Goal: Information Seeking & Learning: Compare options

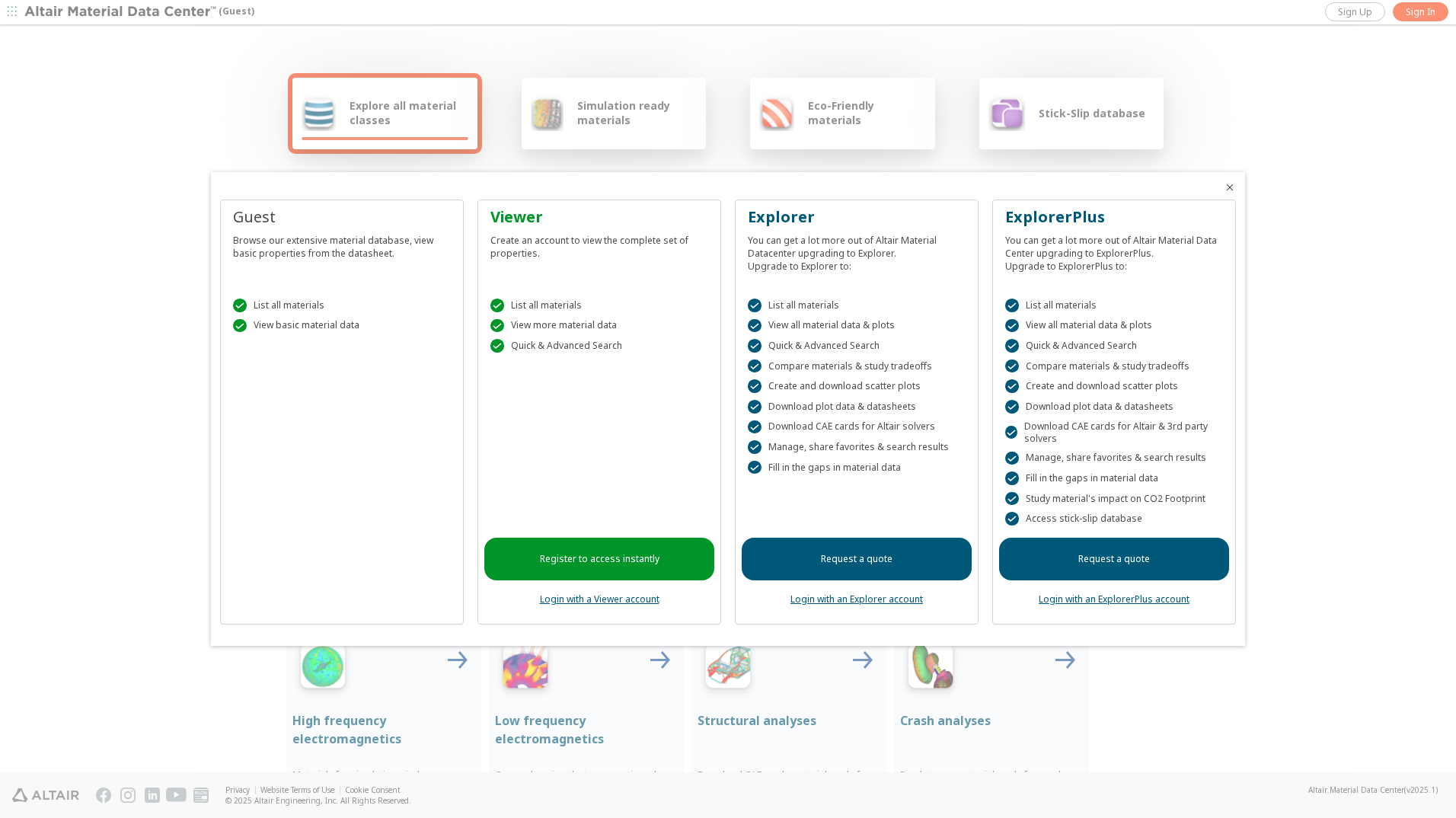
click at [1229, 185] on icon "Close" at bounding box center [1229, 187] width 12 height 12
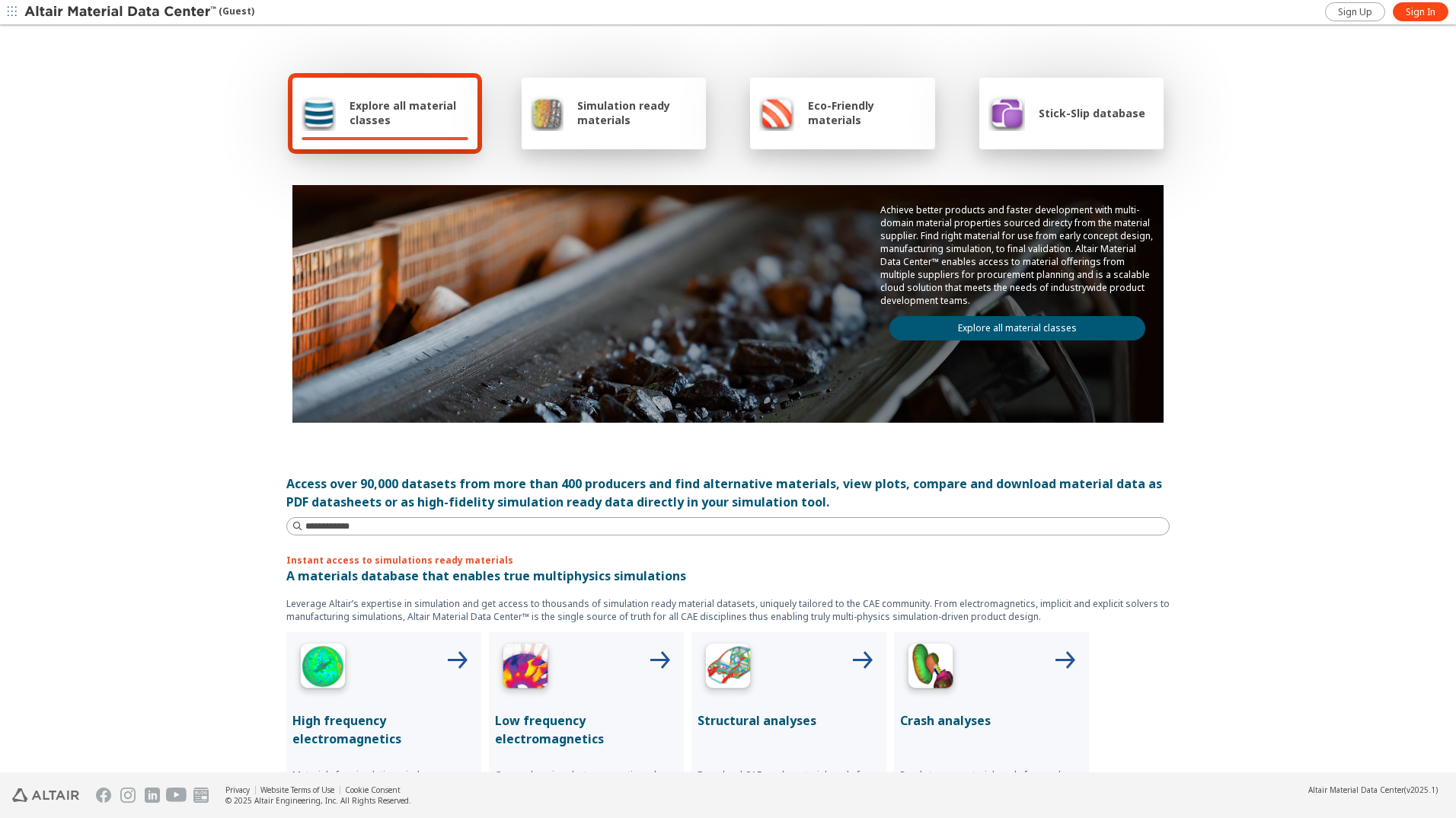
click at [394, 101] on span "Explore all material classes" at bounding box center [409, 112] width 119 height 29
click at [364, 115] on span "Explore all material classes" at bounding box center [409, 112] width 119 height 29
click at [316, 99] on img at bounding box center [319, 113] width 35 height 36
click at [376, 105] on span "Explore all material classes" at bounding box center [409, 112] width 119 height 29
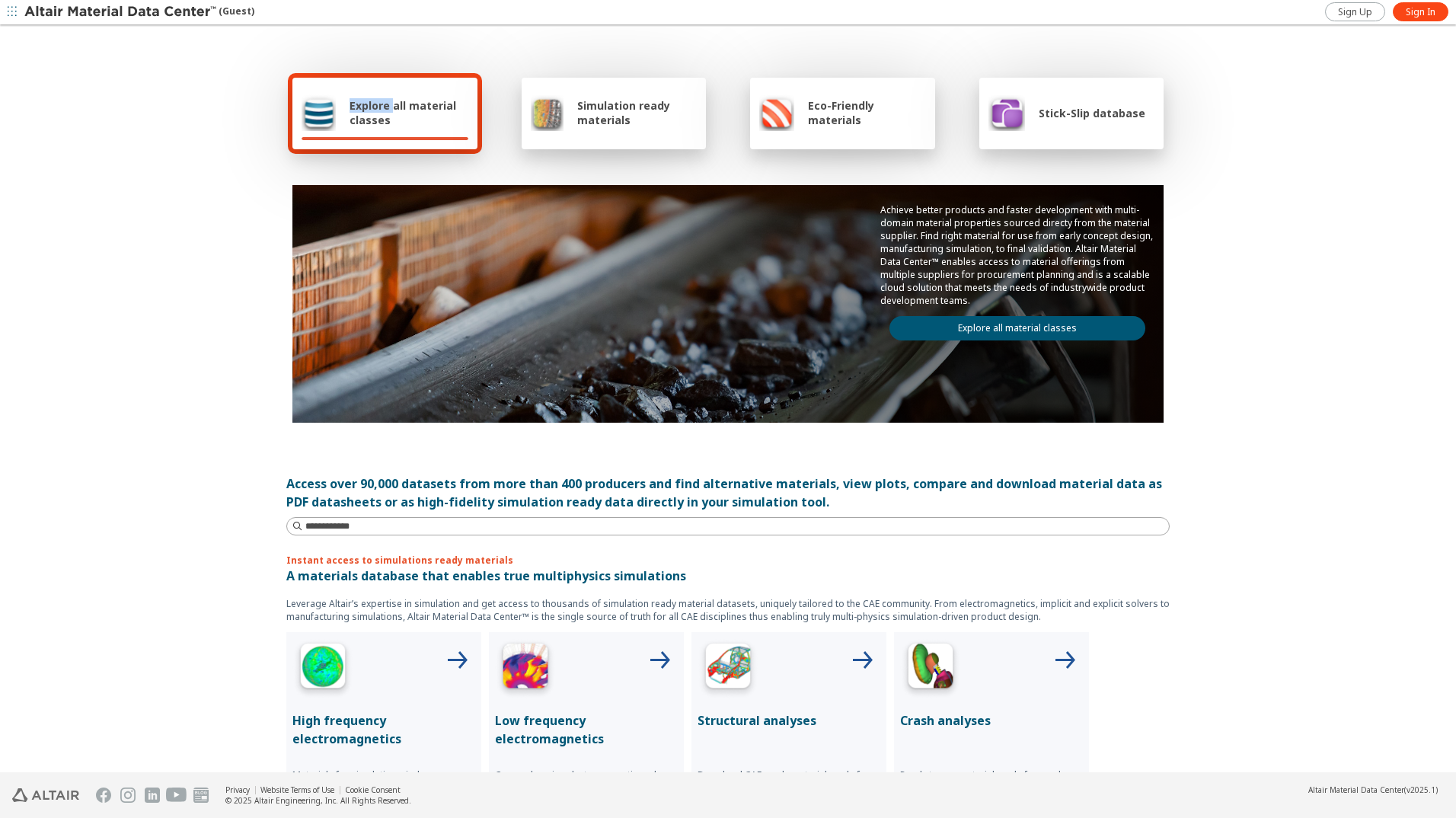
click at [376, 105] on span "Explore all material classes" at bounding box center [409, 112] width 119 height 29
drag, startPoint x: 376, startPoint y: 105, endPoint x: 398, endPoint y: 121, distance: 27.2
click at [398, 121] on span "Explore all material classes" at bounding box center [409, 112] width 119 height 29
click at [372, 112] on span "Explore all material classes" at bounding box center [409, 112] width 119 height 29
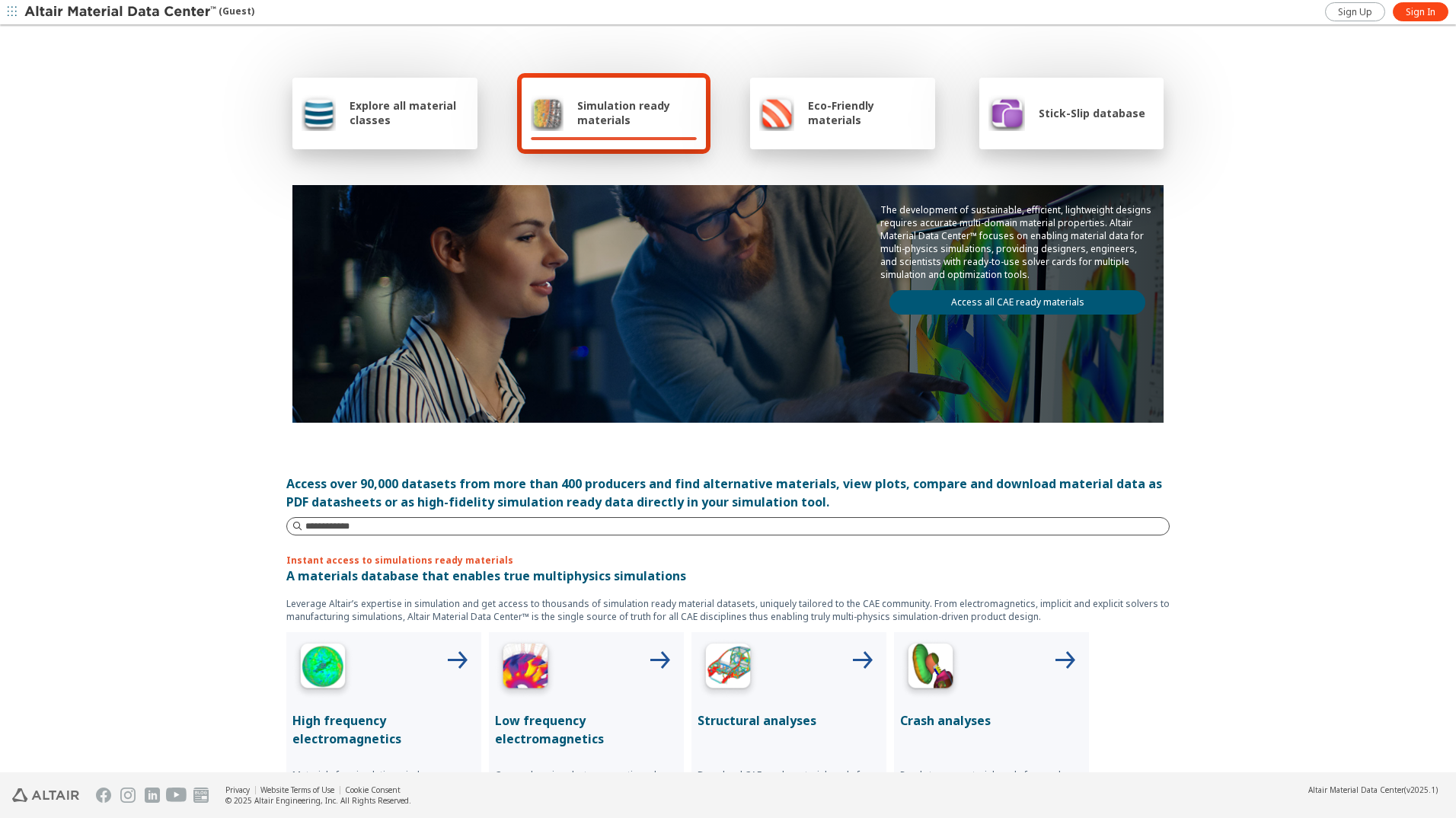
click at [396, 526] on input at bounding box center [737, 526] width 864 height 15
type input "*********"
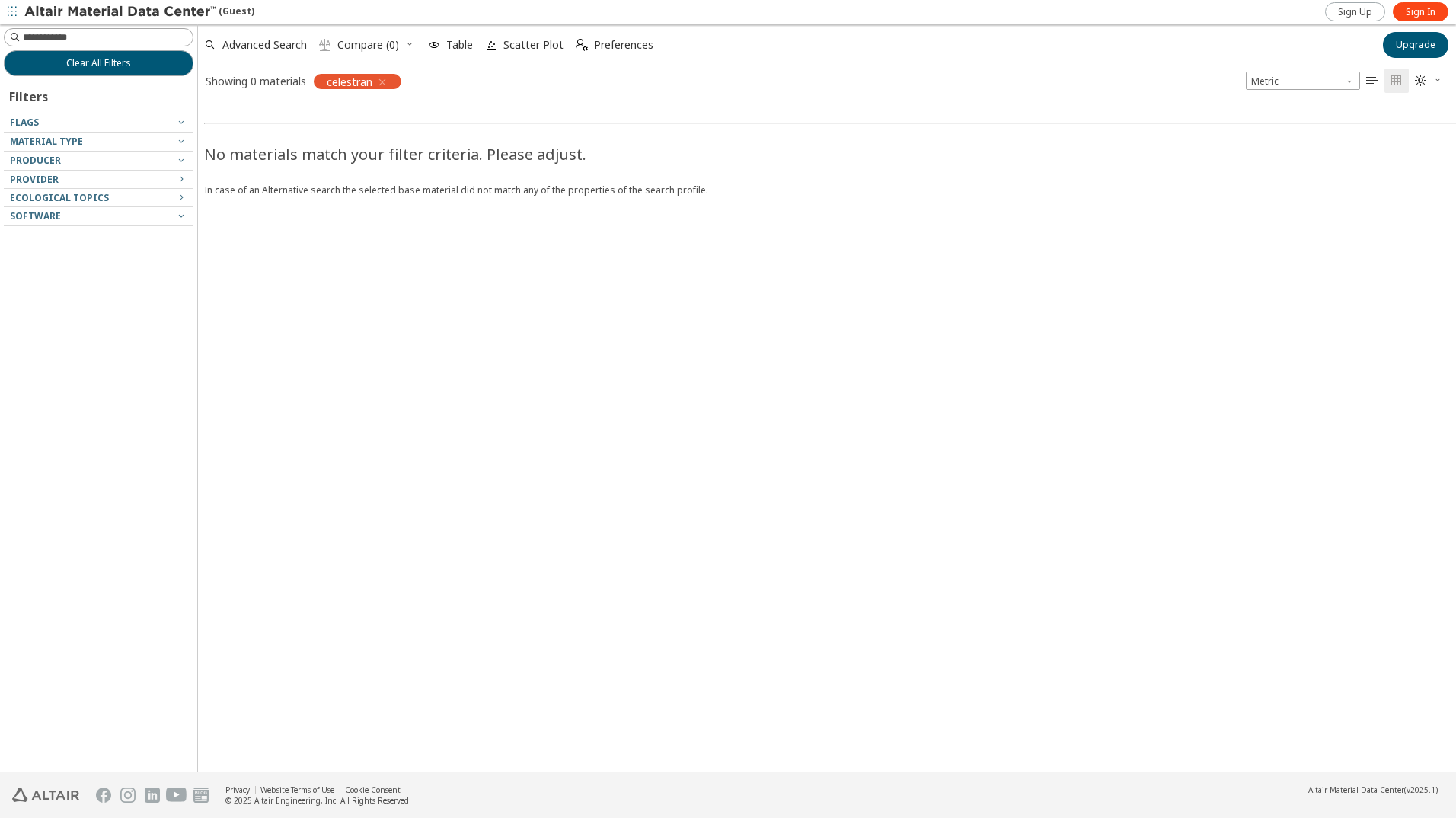
click at [386, 78] on icon "button" at bounding box center [382, 82] width 12 height 12
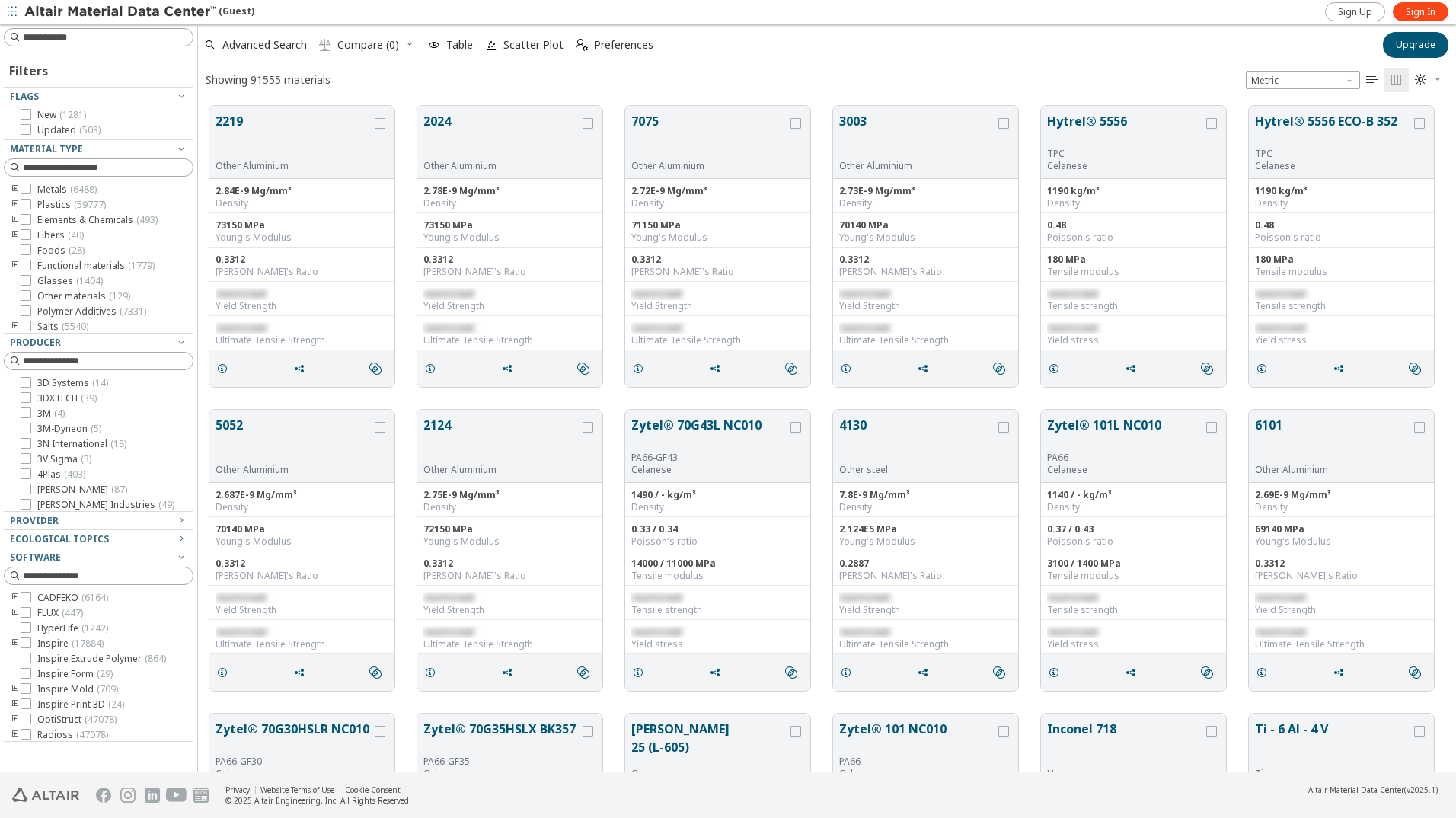
scroll to position [666, 1247]
click at [1374, 82] on icon "" at bounding box center [1372, 80] width 12 height 12
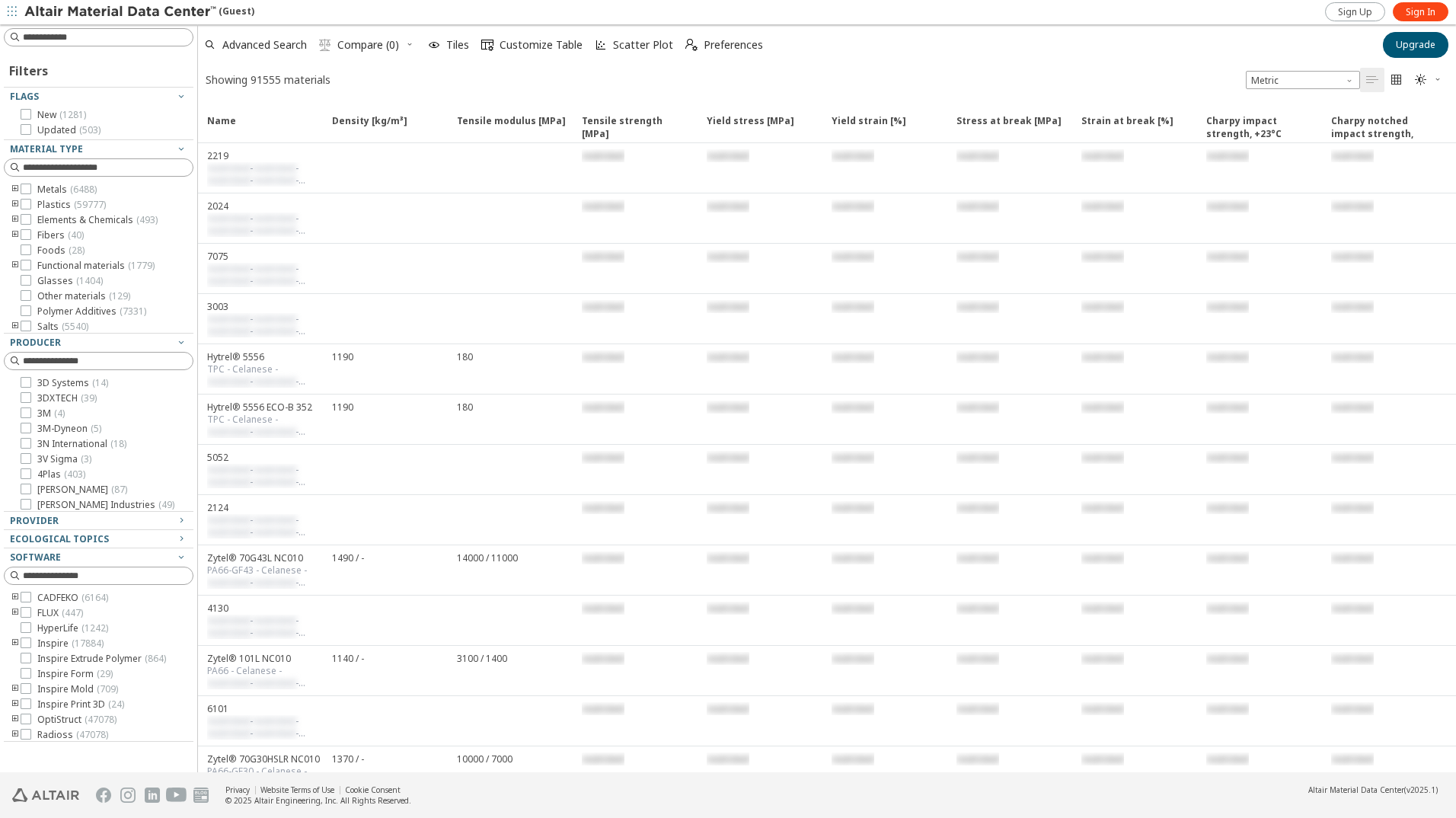
scroll to position [0, 55]
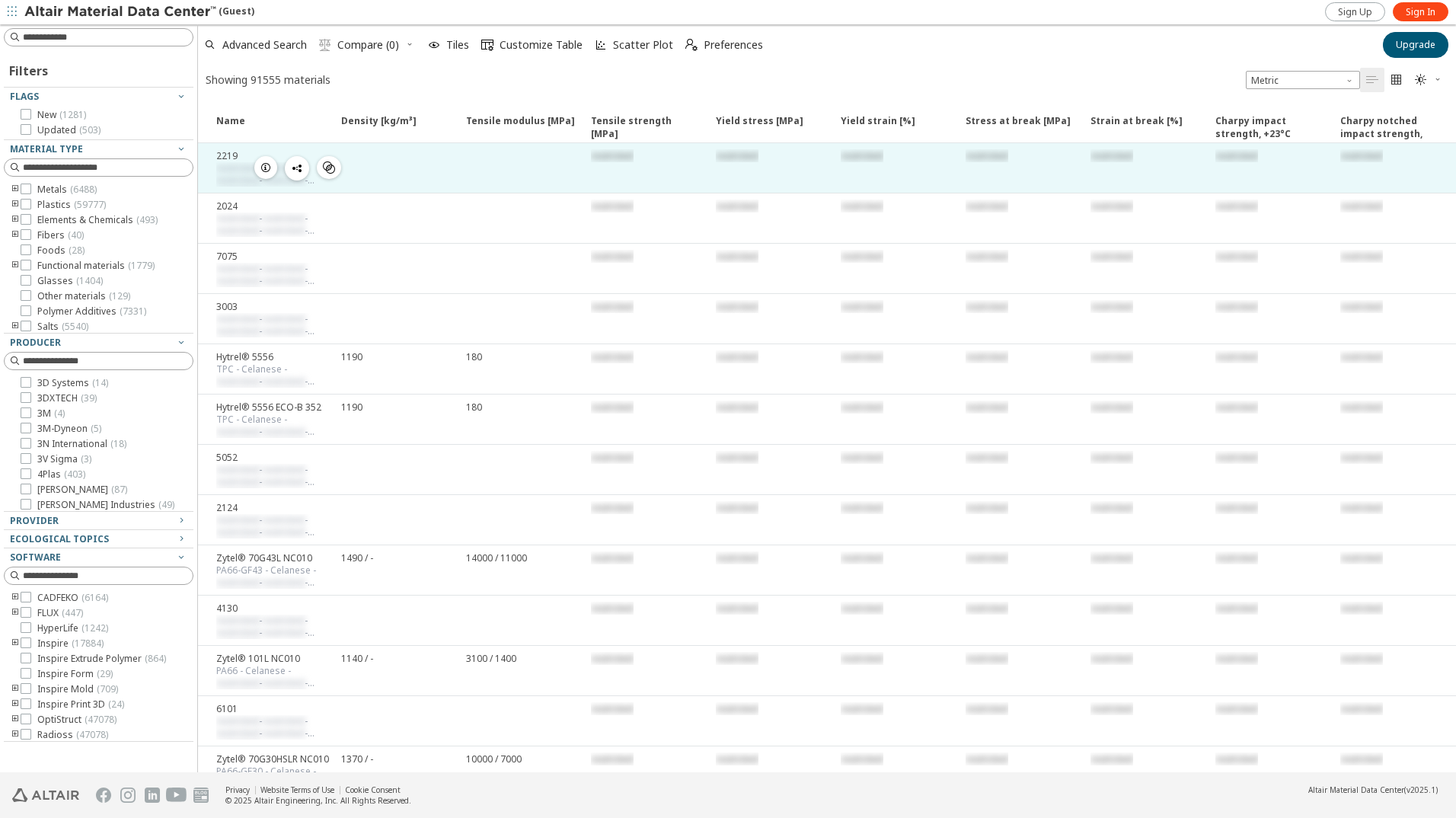
click at [266, 166] on icon "button" at bounding box center [265, 167] width 12 height 12
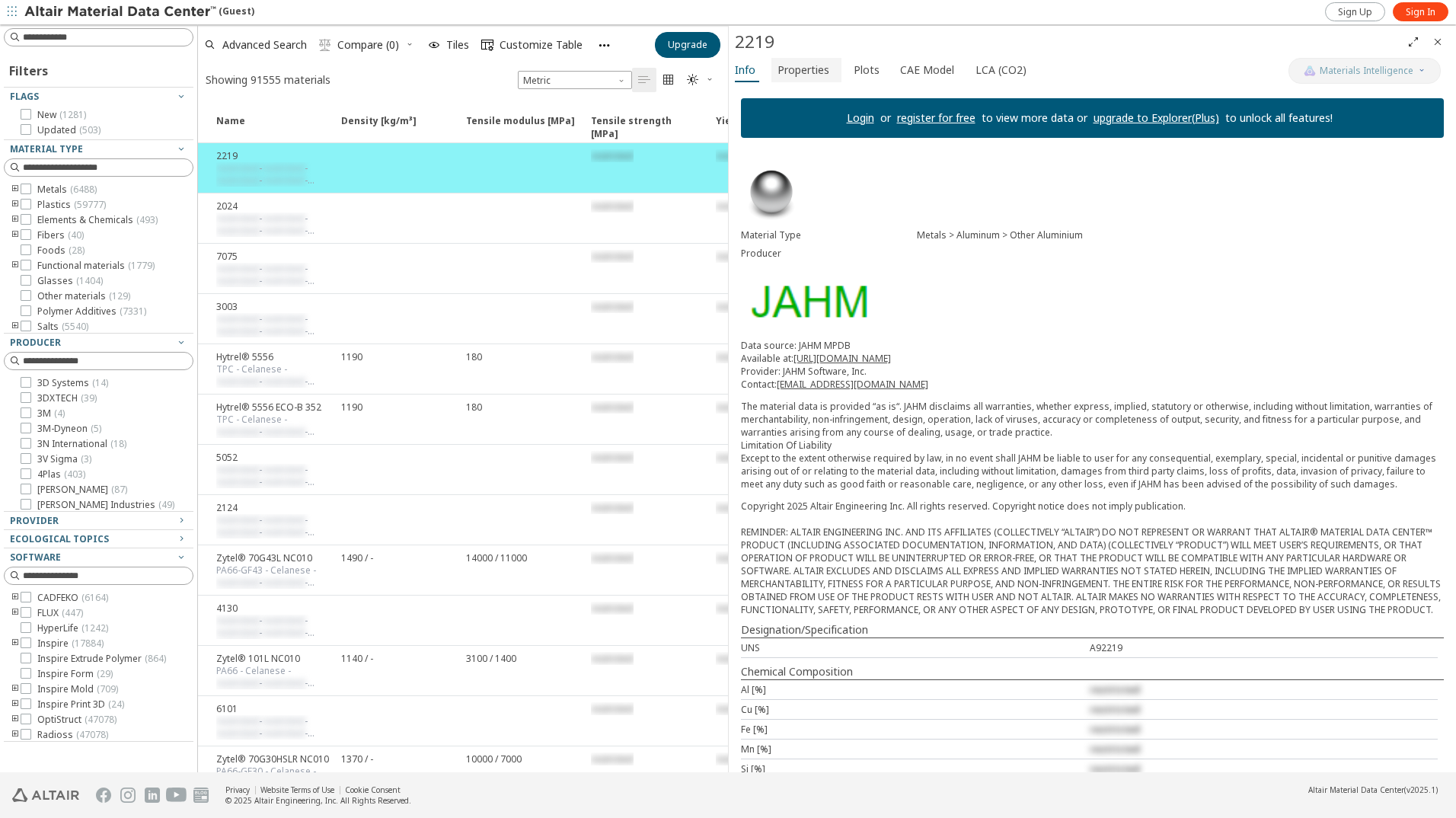
click at [801, 69] on span "Properties" at bounding box center [803, 70] width 52 height 25
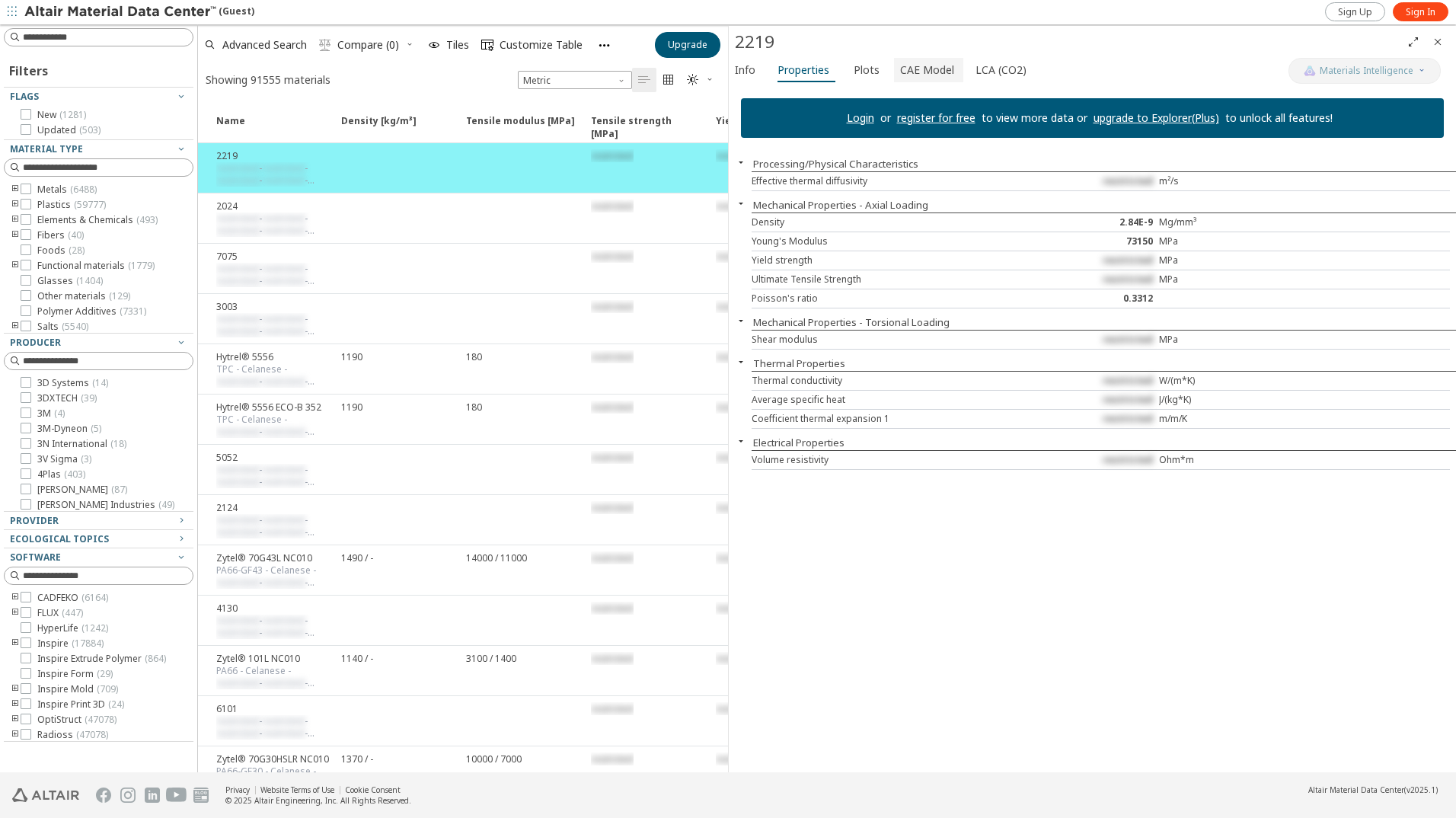
click at [918, 70] on span "CAE Model" at bounding box center [927, 70] width 54 height 25
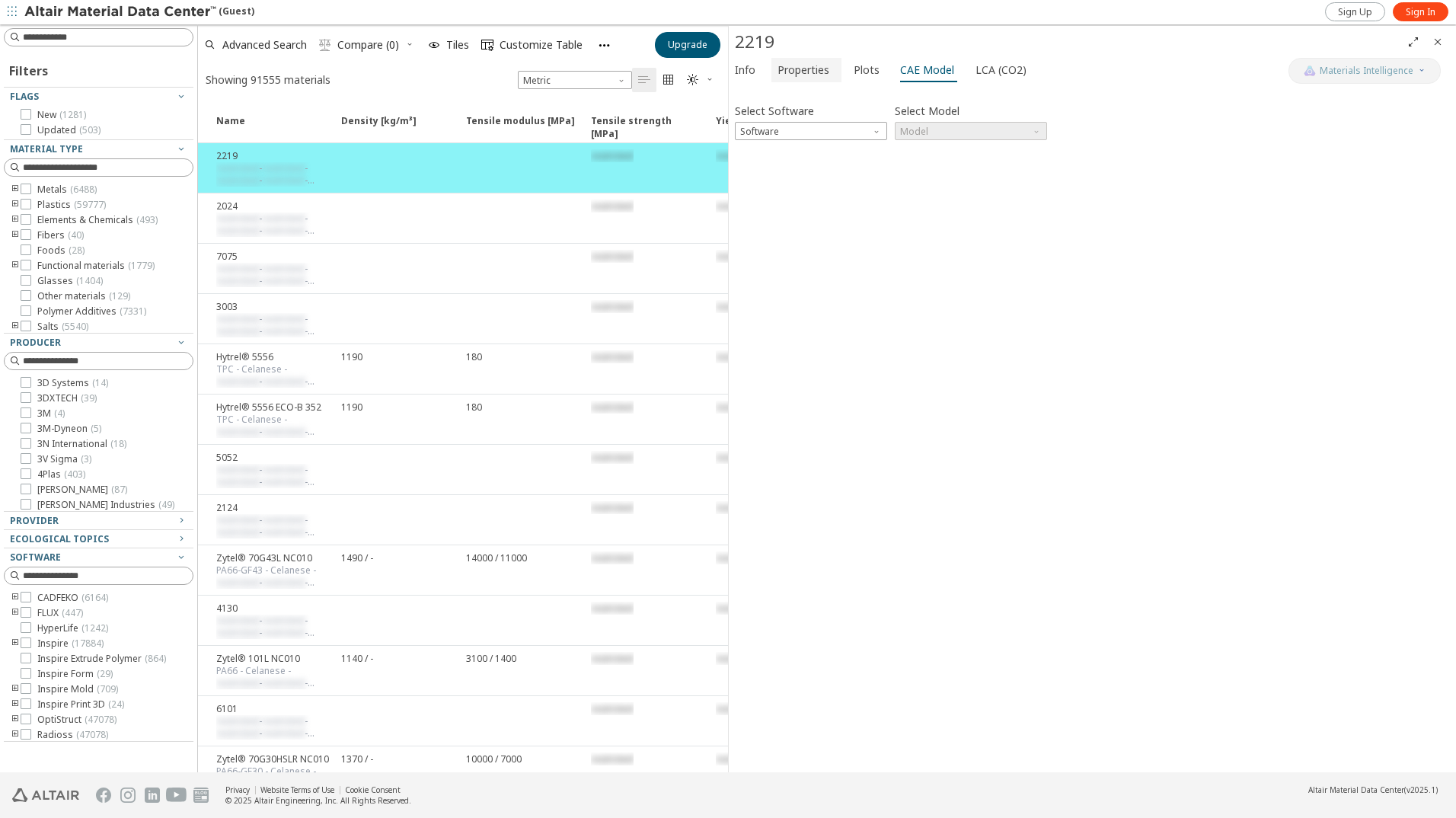
click at [784, 75] on span "Properties" at bounding box center [803, 70] width 52 height 25
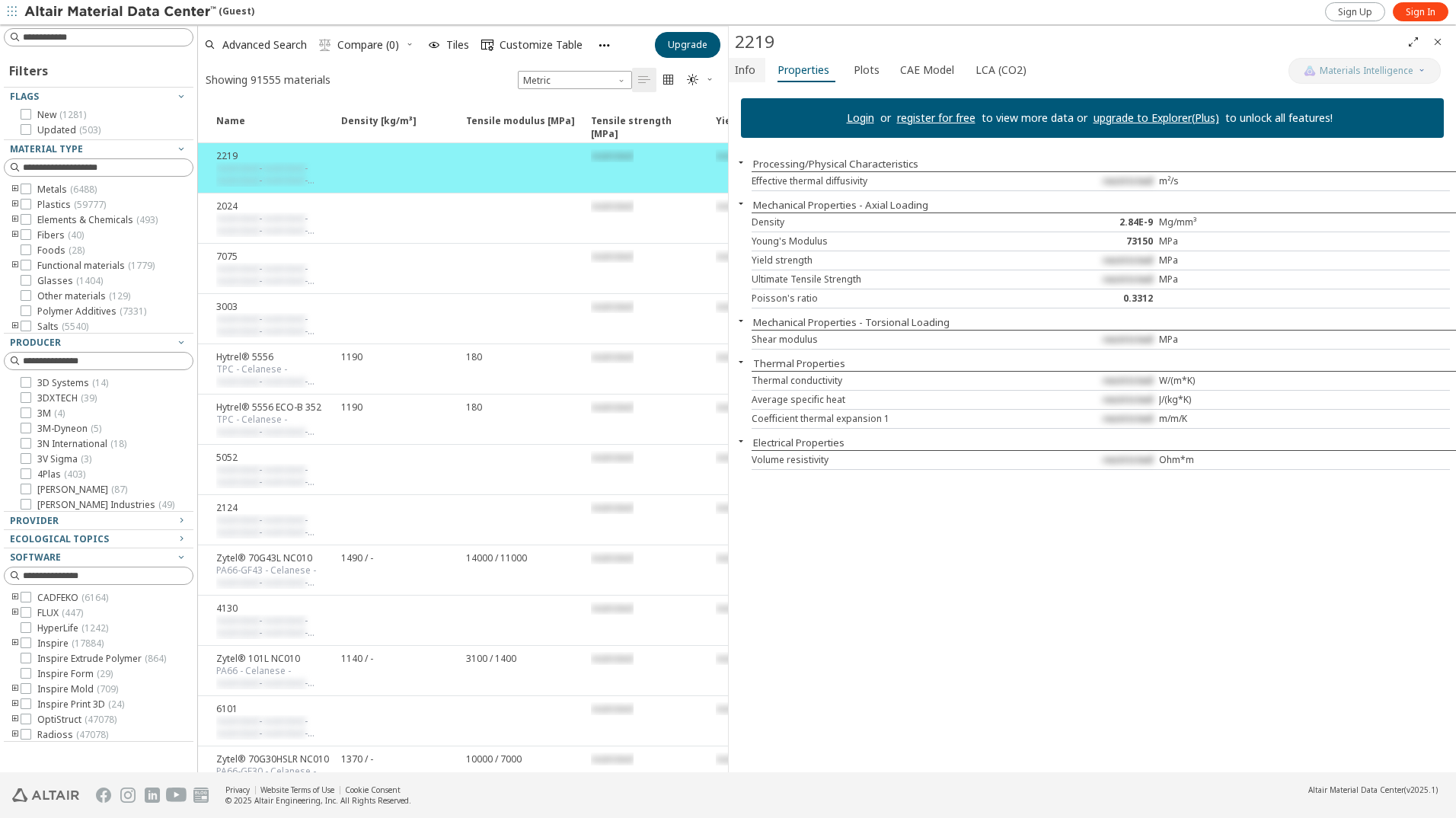
click at [747, 67] on span "Info" at bounding box center [745, 70] width 21 height 25
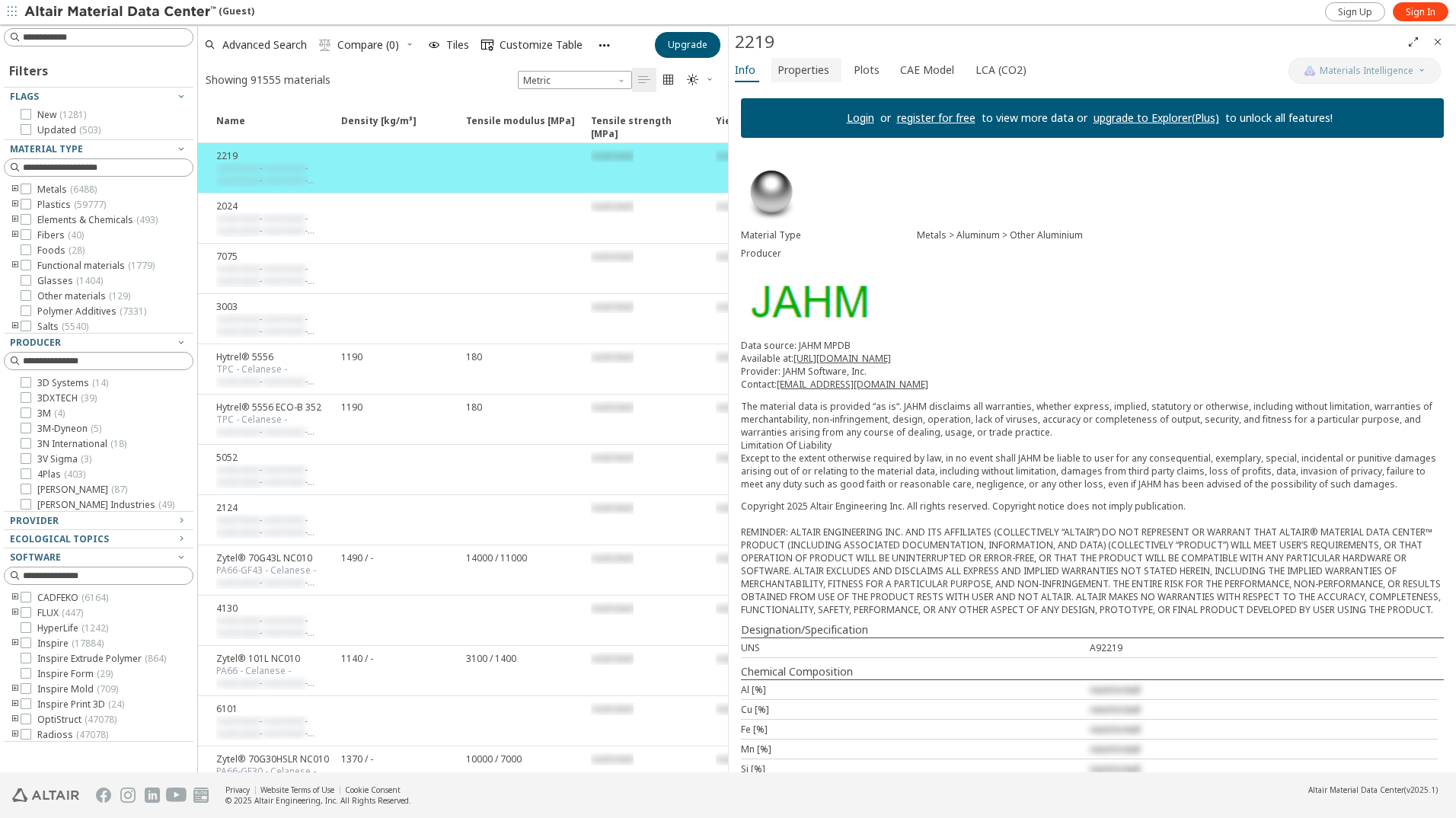
click at [787, 69] on span "Properties" at bounding box center [803, 70] width 52 height 25
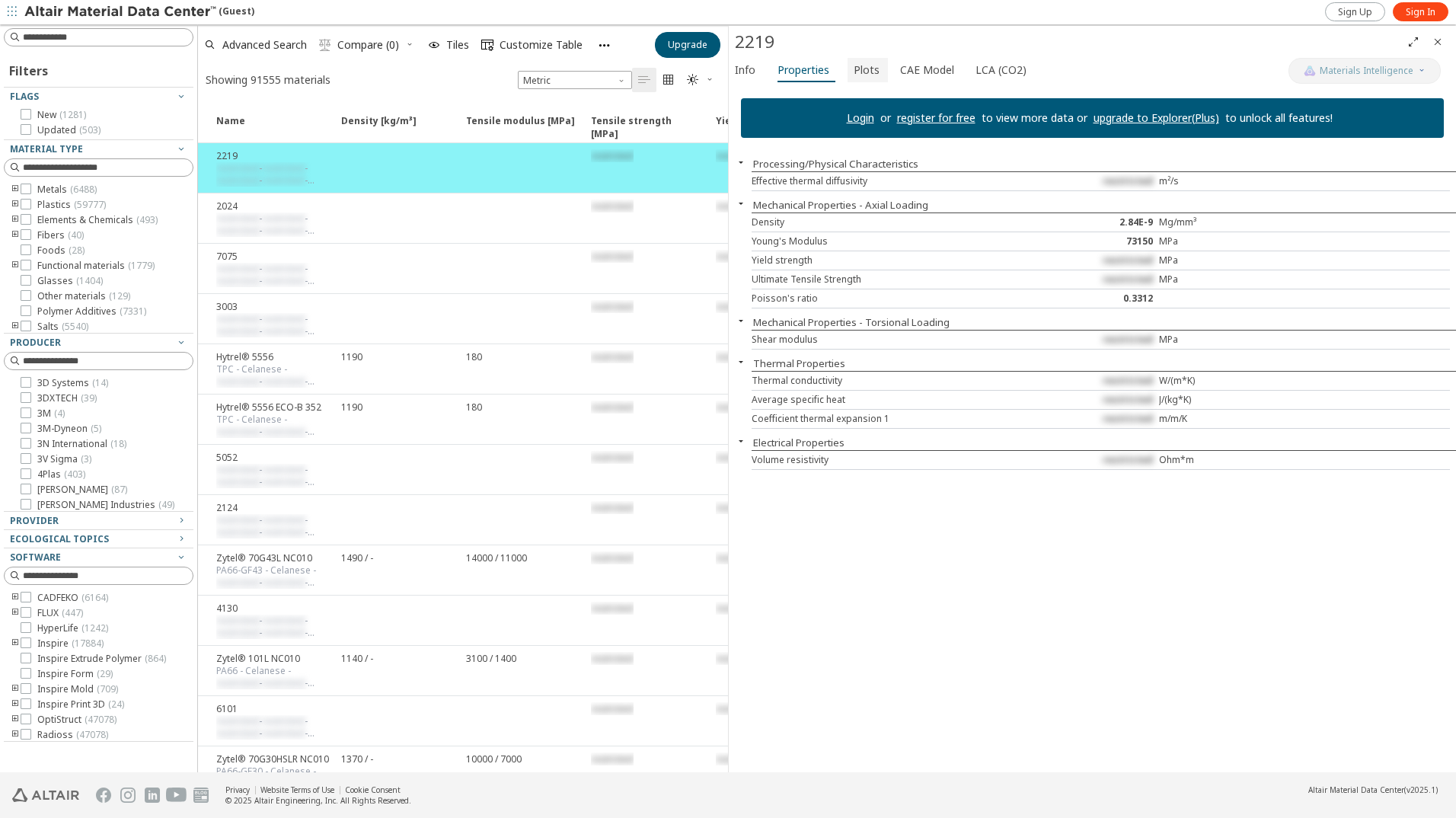
click at [872, 70] on span "Plots" at bounding box center [866, 70] width 26 height 25
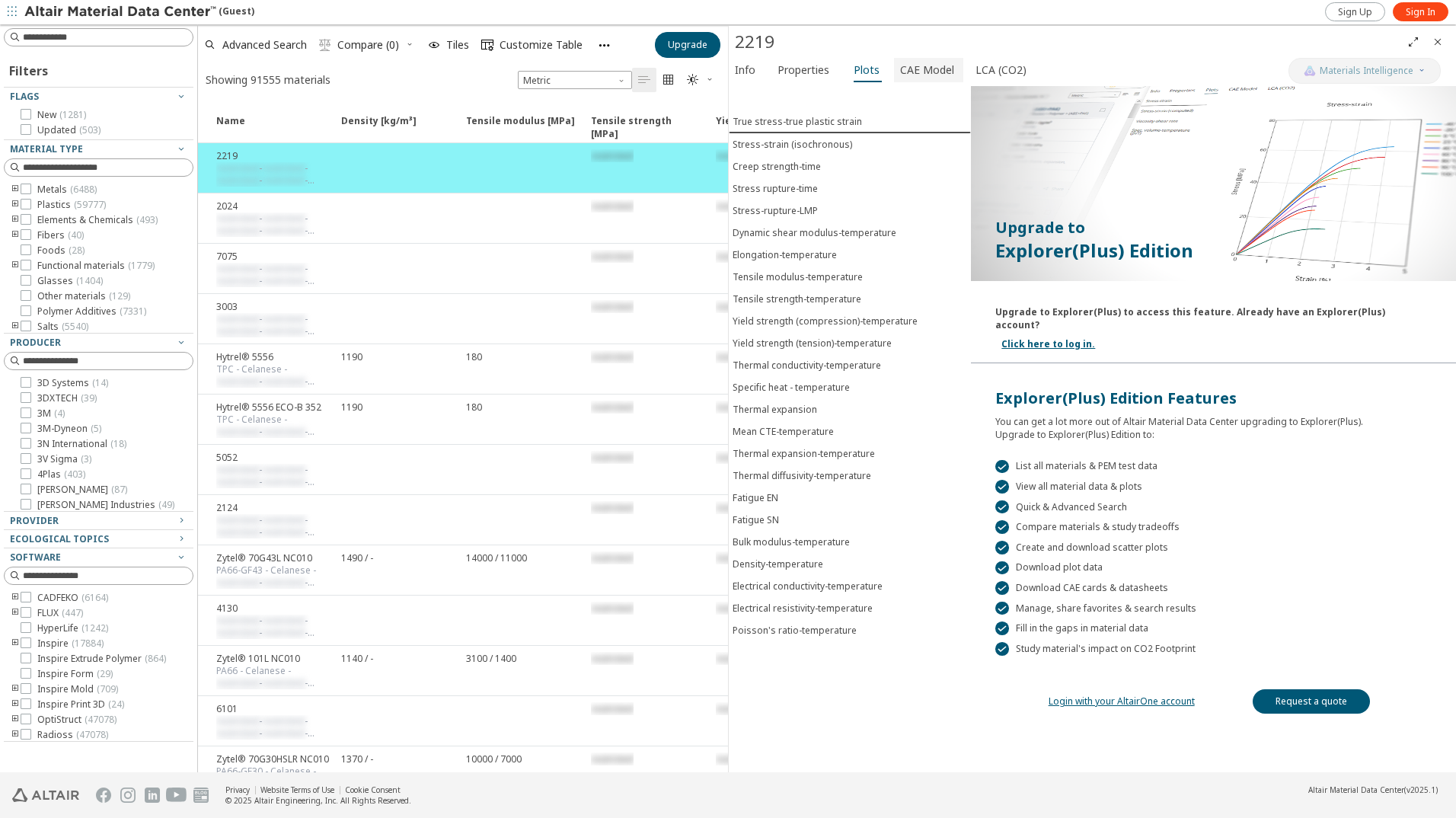
click at [912, 69] on span "CAE Model" at bounding box center [927, 70] width 54 height 25
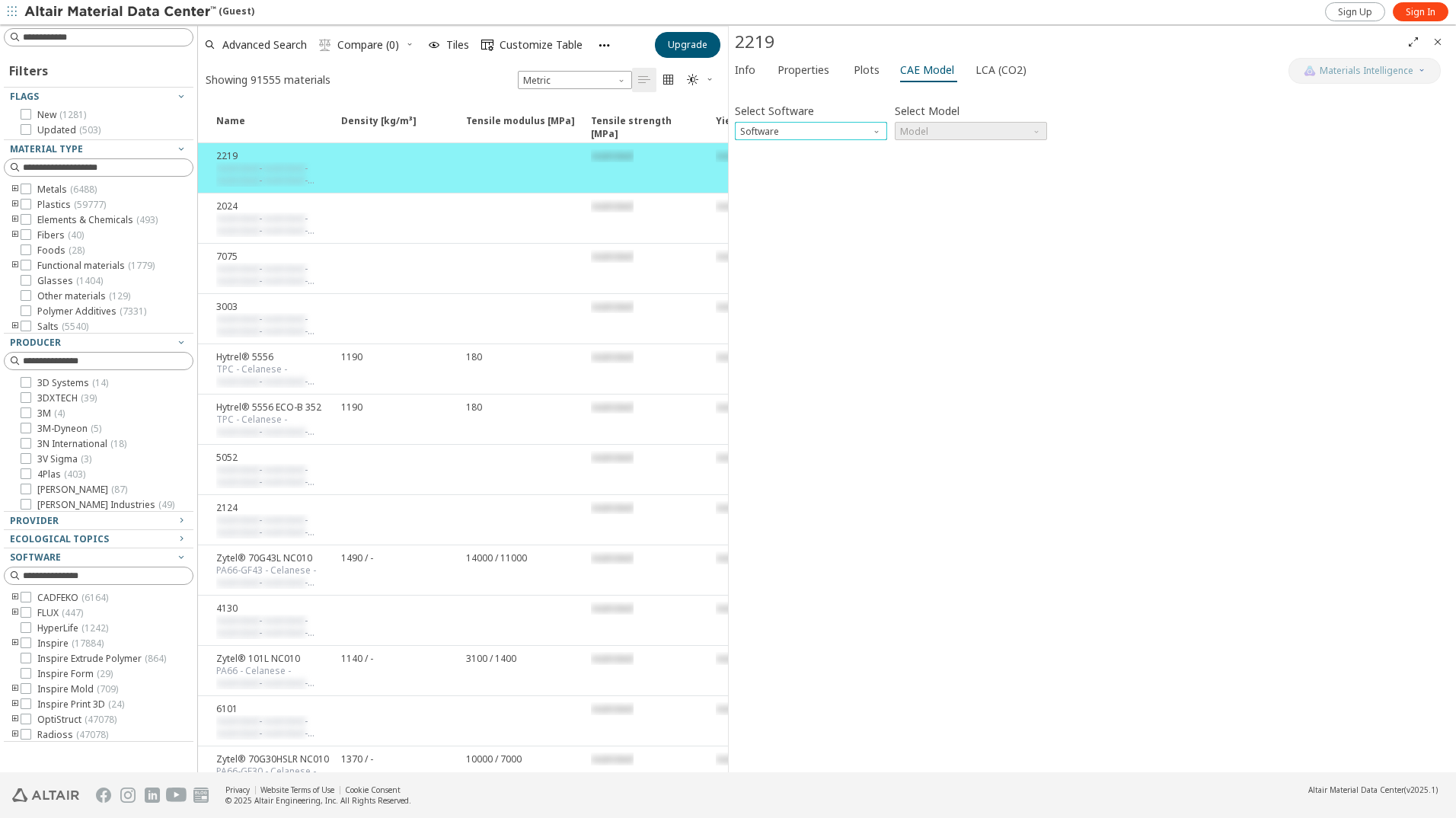
click at [880, 129] on span "Software" at bounding box center [878, 128] width 12 height 12
click at [25, 206] on icon at bounding box center [26, 203] width 11 height 11
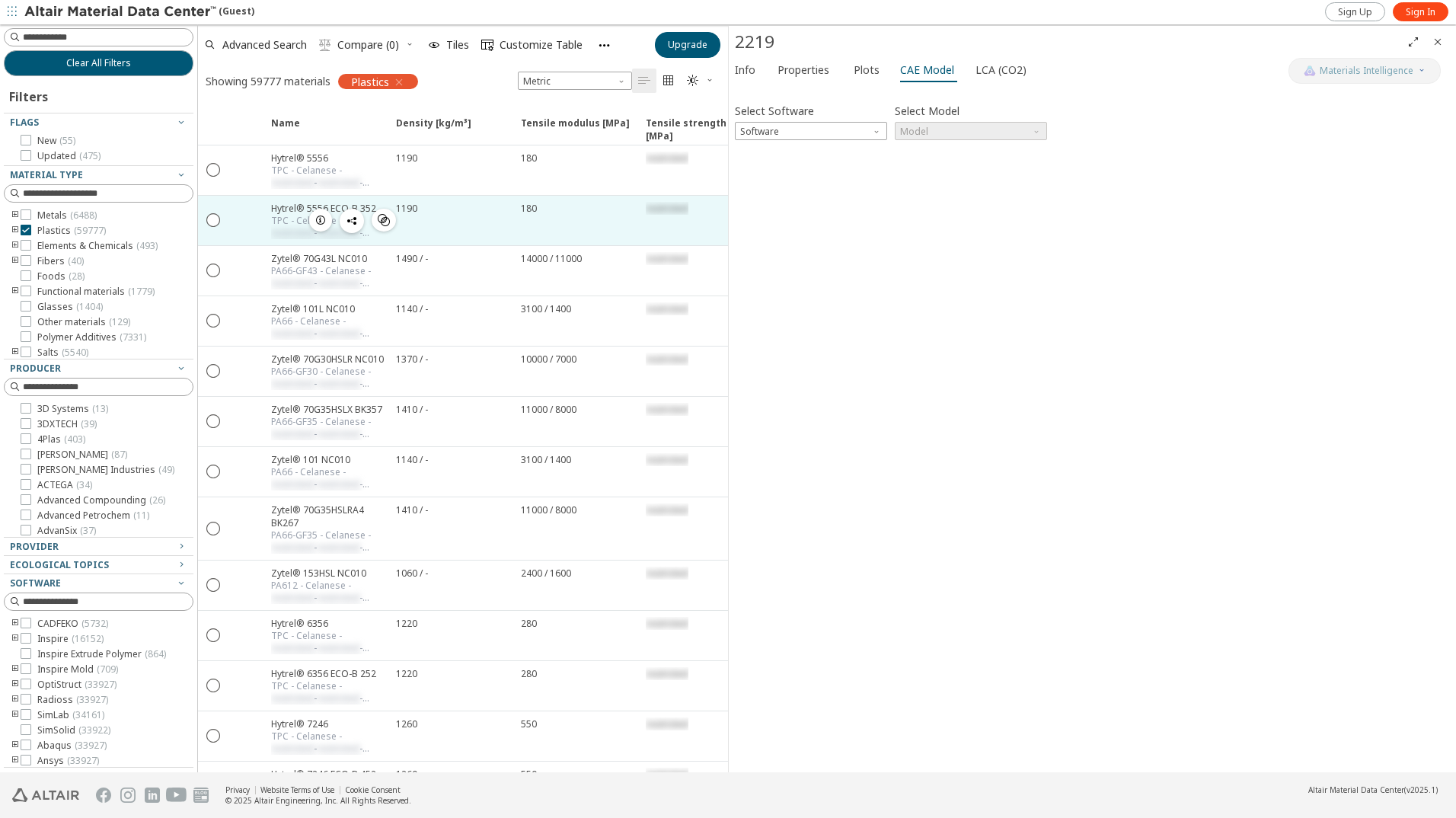
click at [322, 220] on icon "button" at bounding box center [321, 220] width 12 height 12
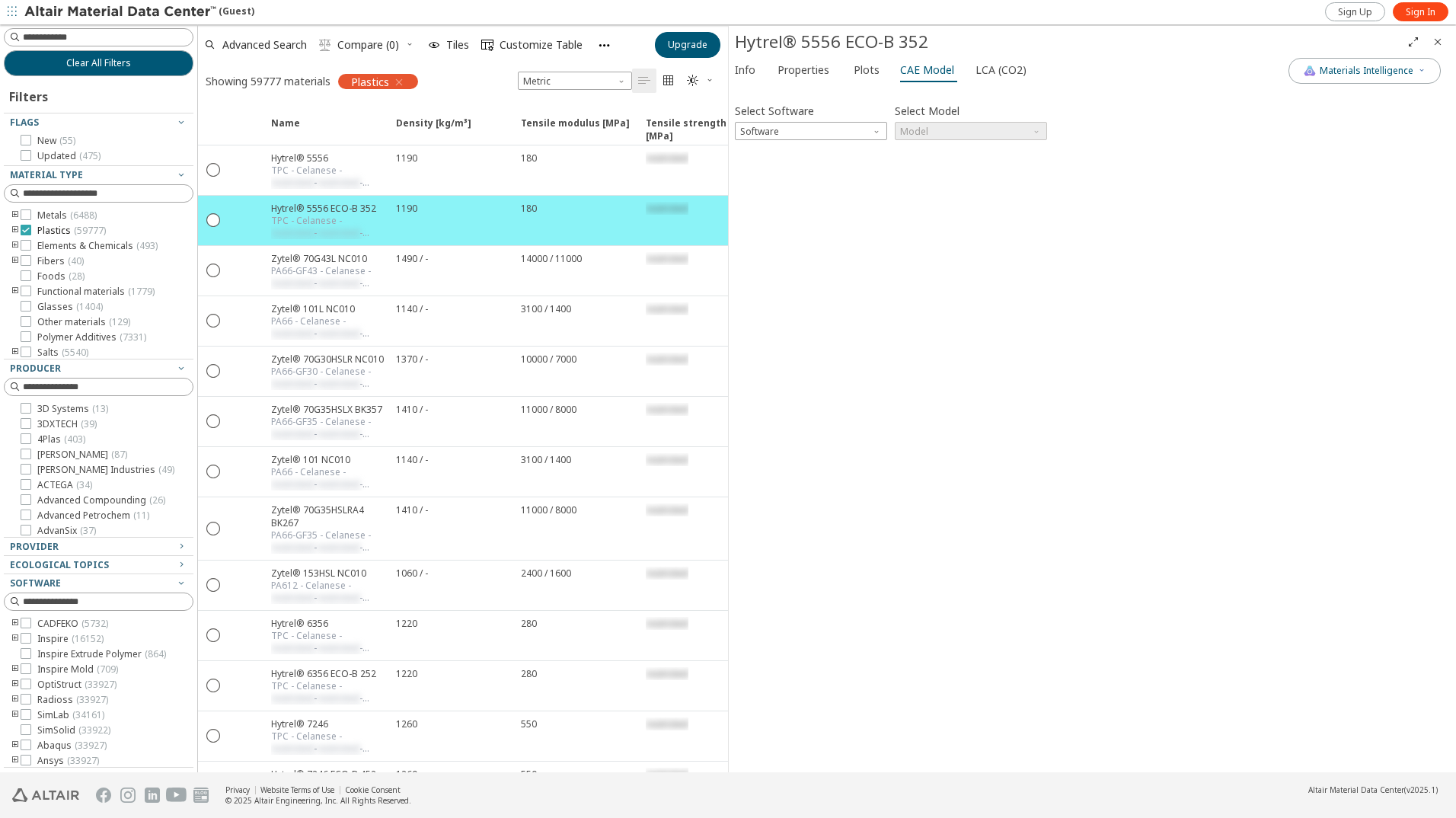
click at [25, 226] on icon at bounding box center [26, 230] width 11 height 11
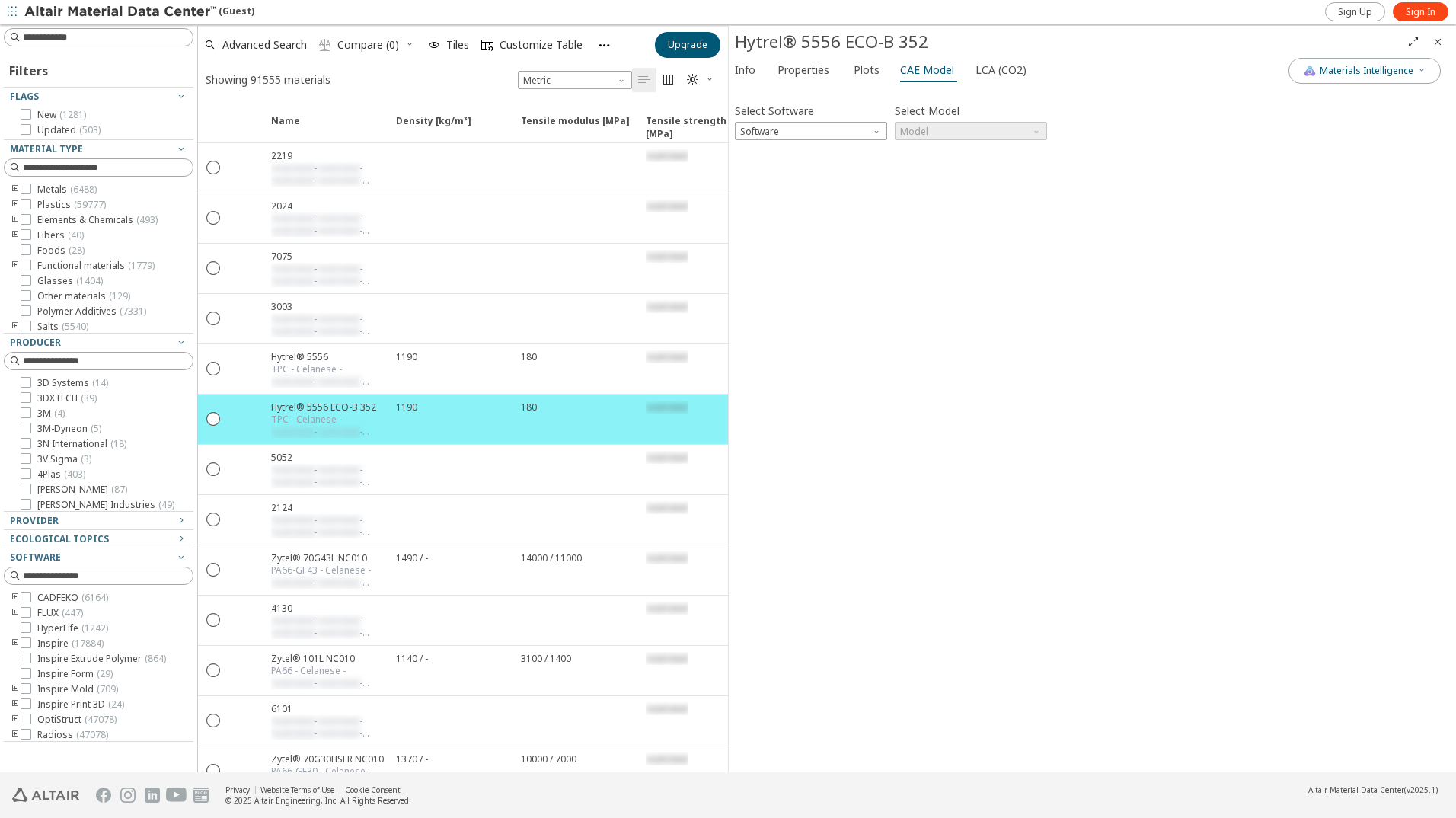
click at [26, 190] on icon at bounding box center [26, 189] width 11 height 11
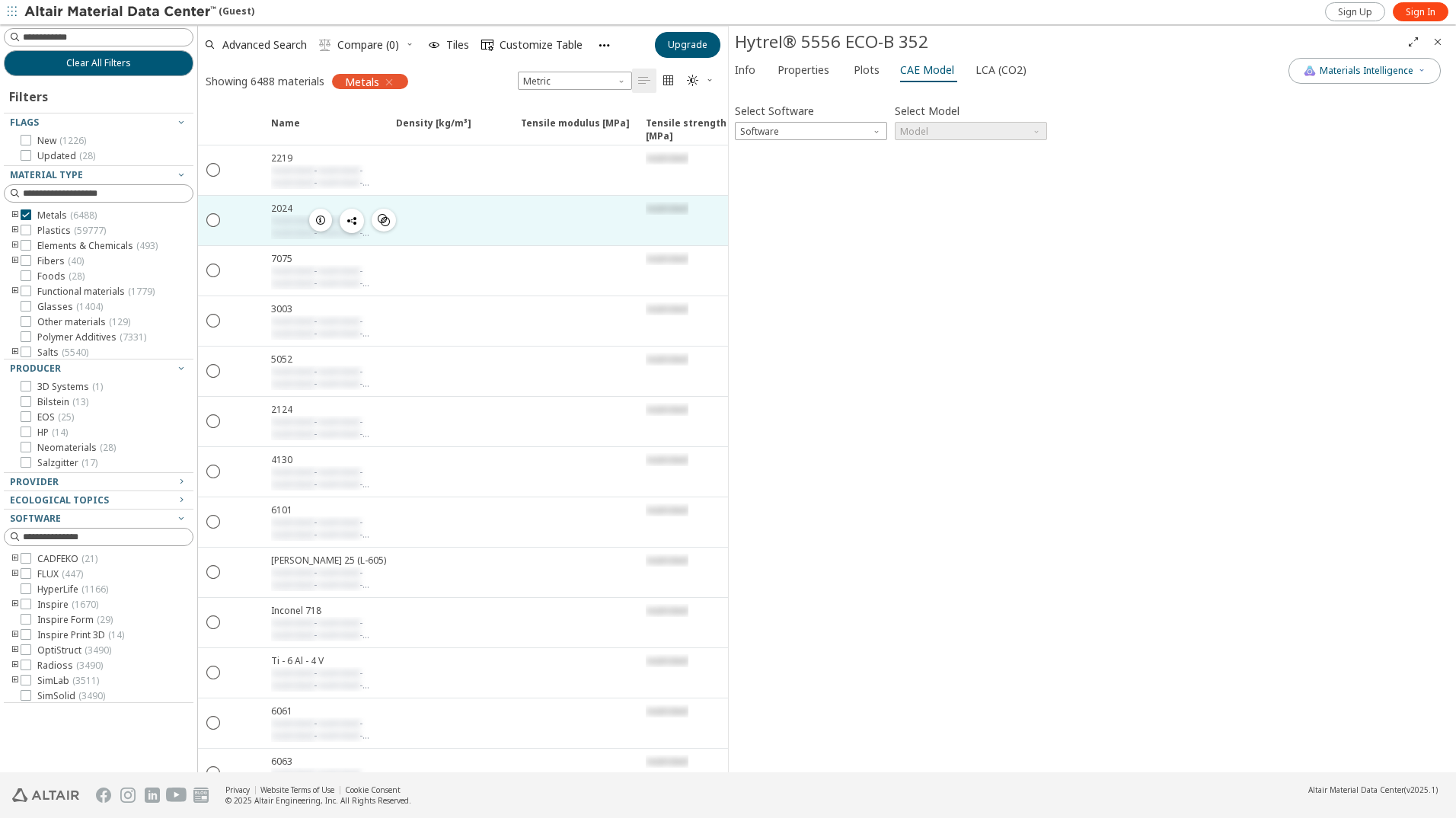
click at [316, 219] on icon "button" at bounding box center [321, 220] width 12 height 12
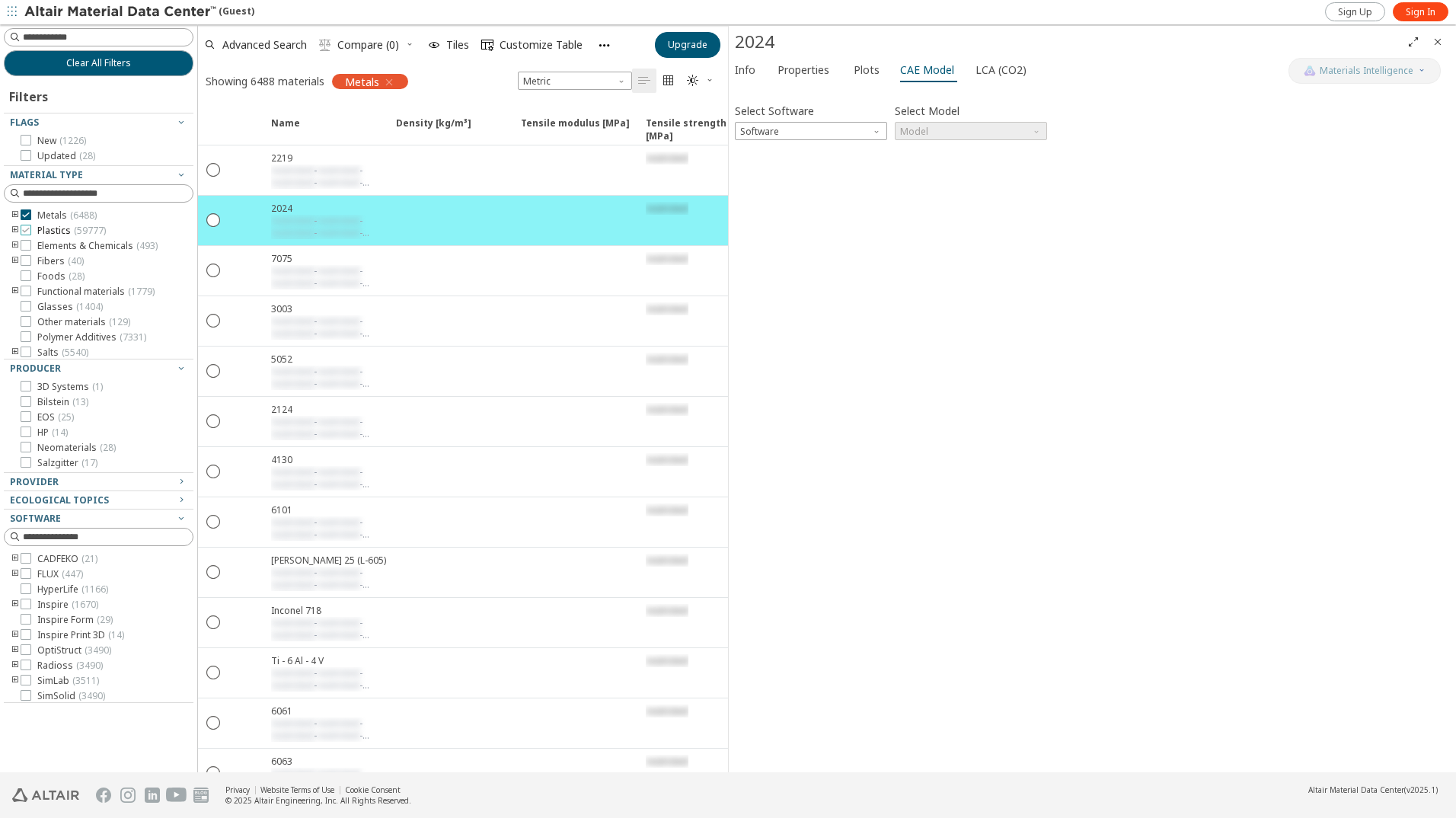
click at [26, 232] on icon at bounding box center [26, 230] width 11 height 11
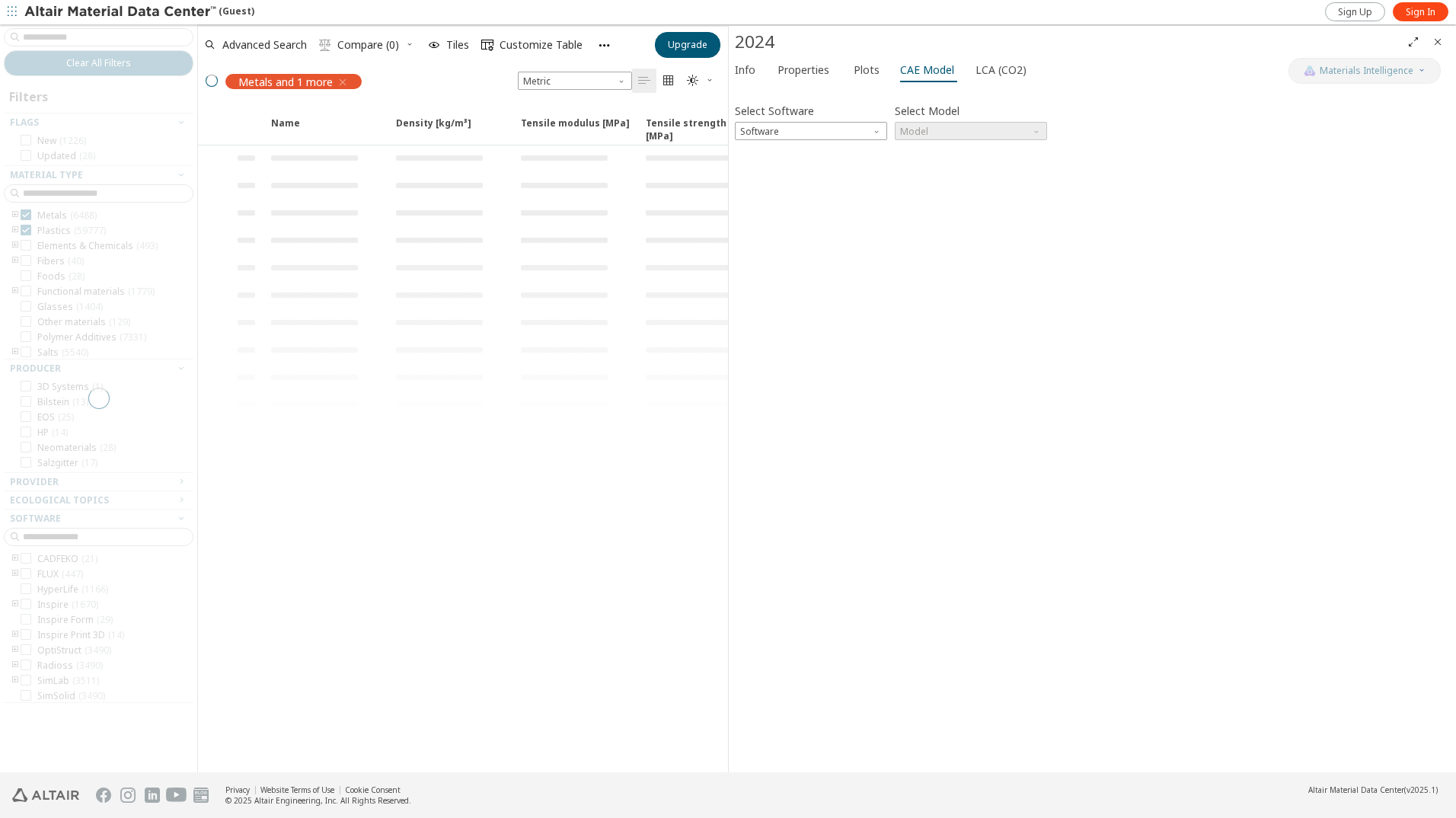
click at [26, 212] on div at bounding box center [98, 398] width 197 height 747
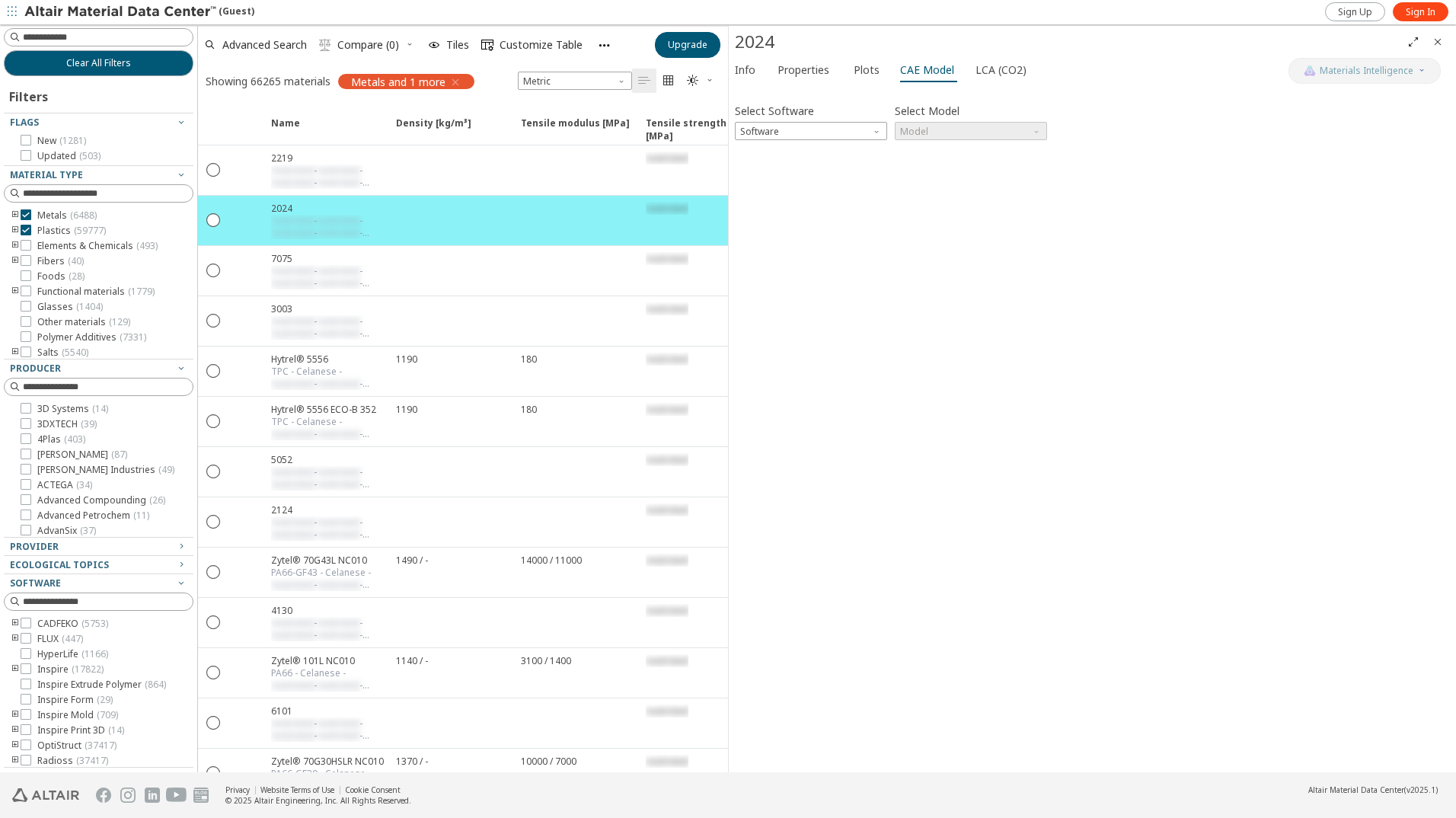
click at [26, 212] on icon at bounding box center [26, 214] width 11 height 11
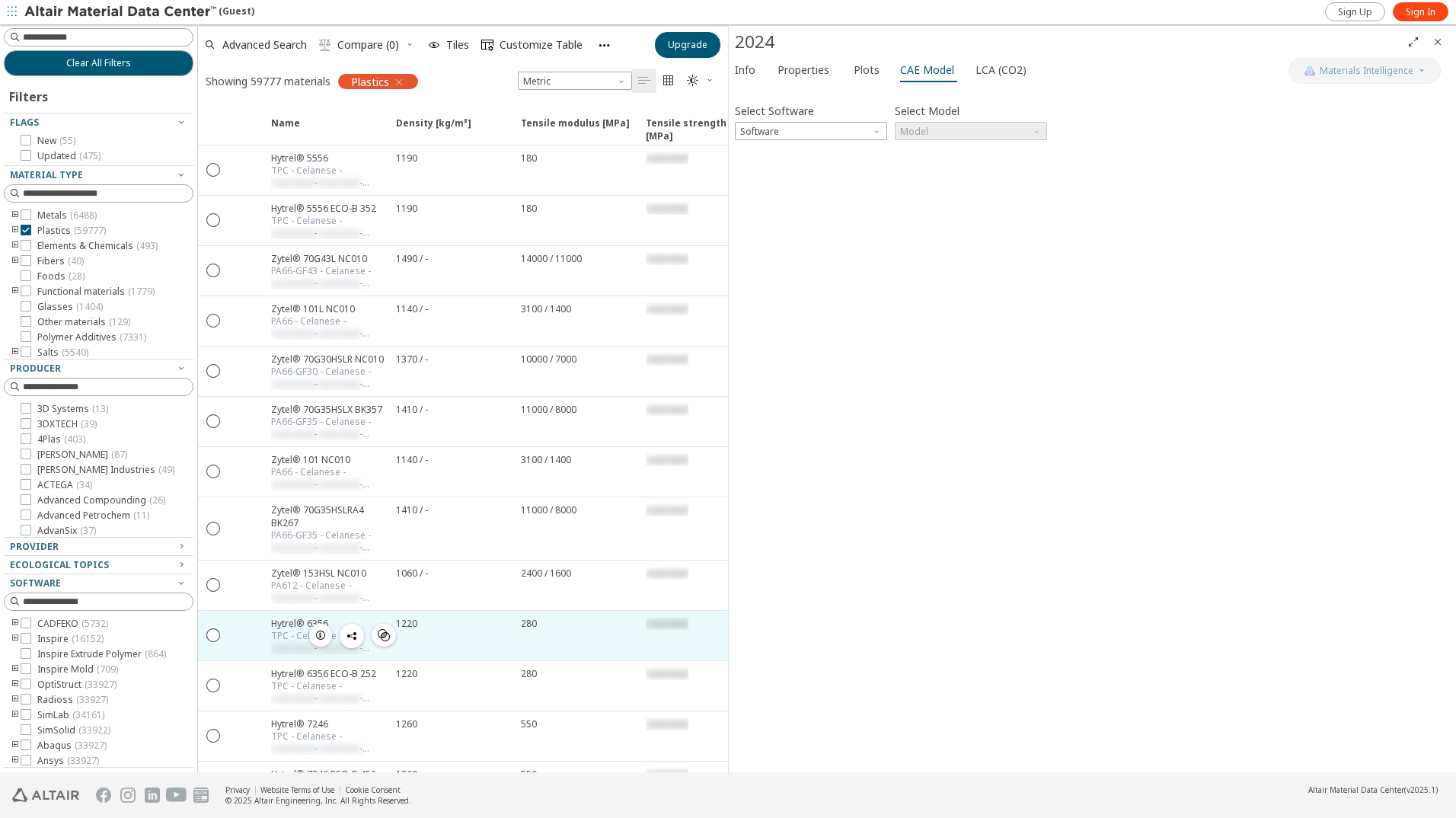
click at [325, 637] on icon "button" at bounding box center [321, 634] width 12 height 12
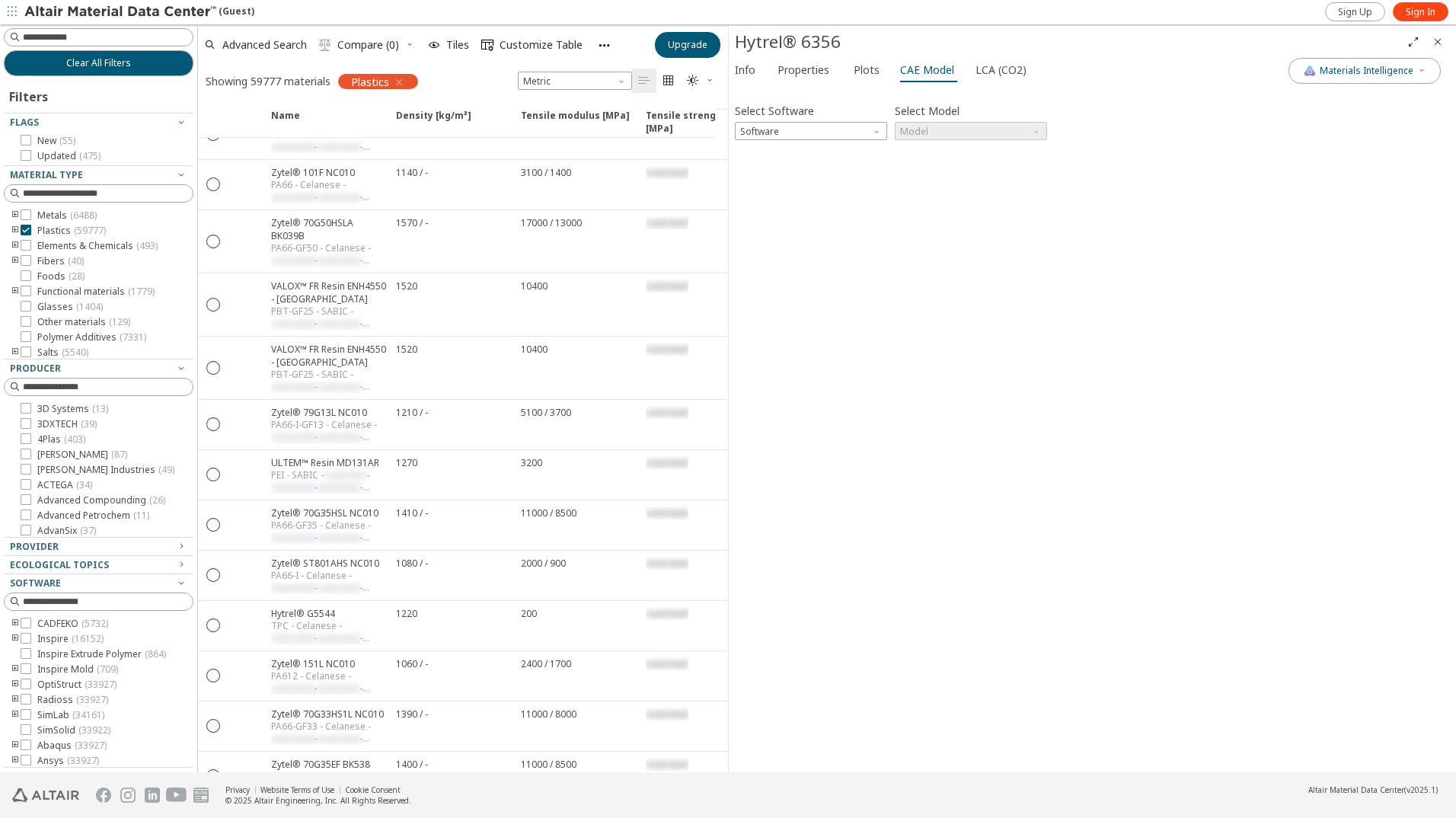
scroll to position [1142, 0]
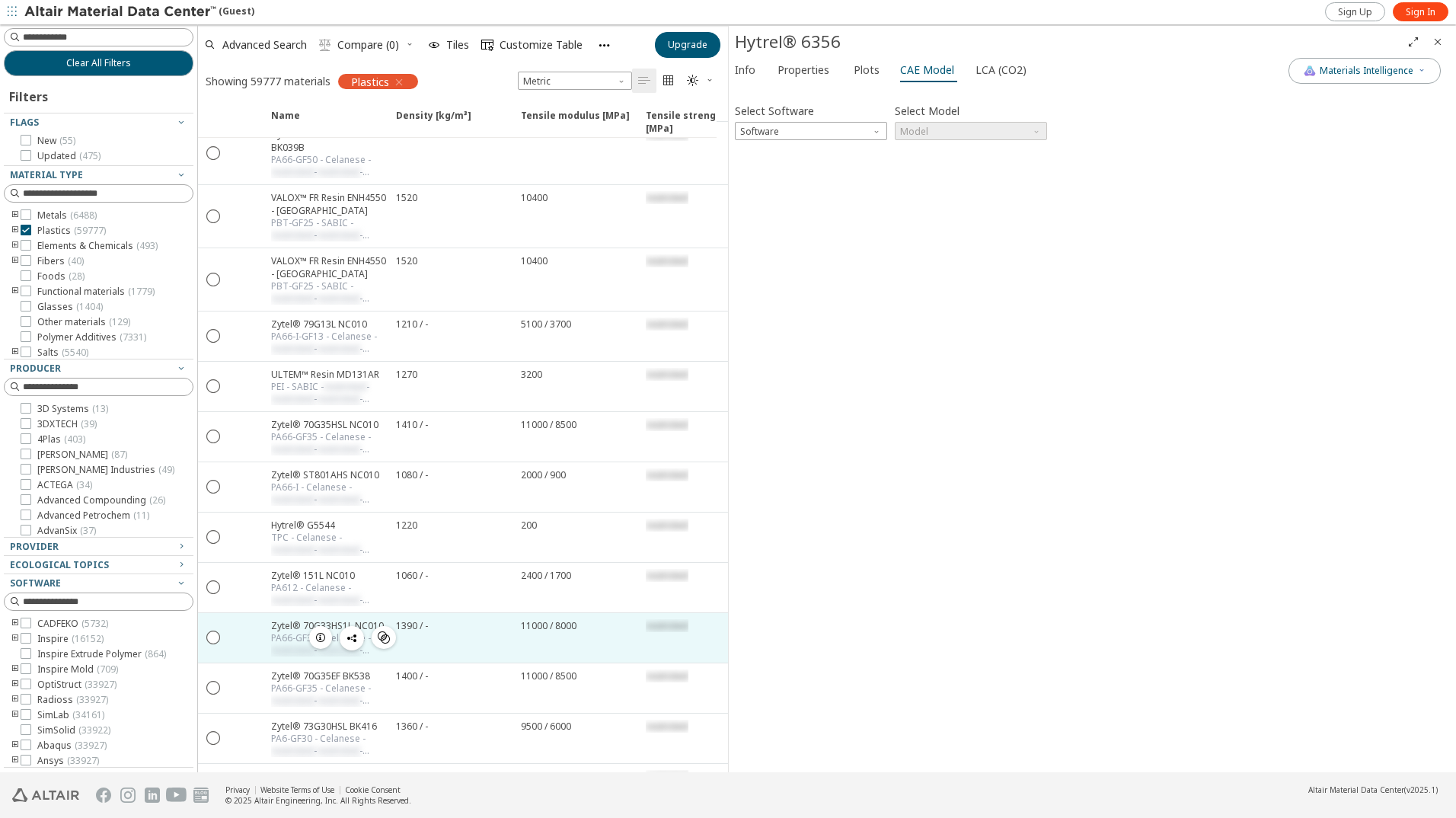
click at [322, 639] on icon "button" at bounding box center [321, 637] width 12 height 12
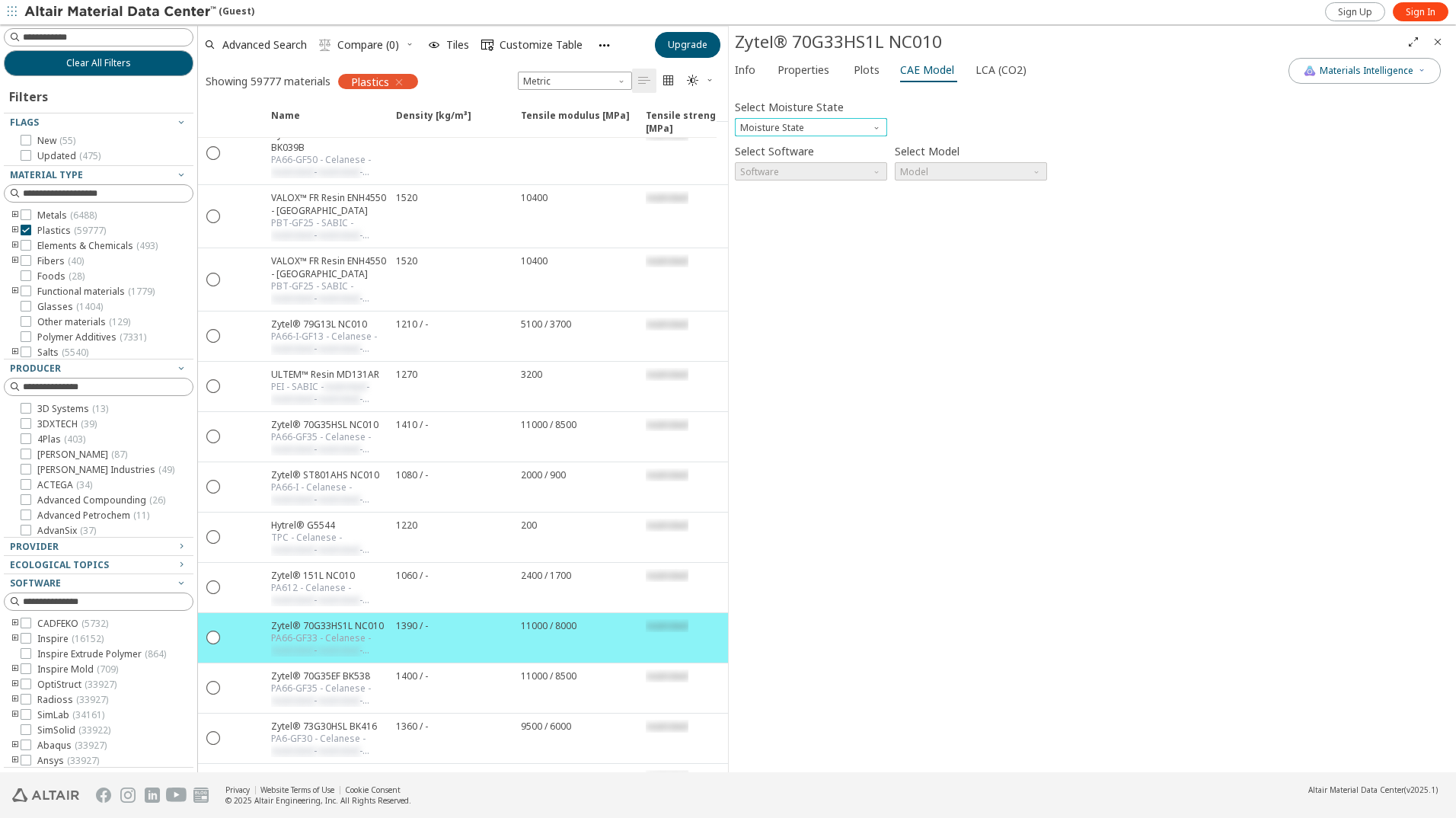
click at [875, 127] on span "Moisture State" at bounding box center [878, 124] width 12 height 12
click at [918, 115] on div "Select Moisture State Moisture State" at bounding box center [1093, 115] width 715 height 40
click at [931, 119] on div "Select Moisture State Moisture State" at bounding box center [1093, 115] width 715 height 40
click at [882, 125] on span "Moisture State" at bounding box center [878, 124] width 12 height 12
click at [845, 245] on div "Select Moisture State Moisture State Select Software Software Select Model Mode…" at bounding box center [1093, 429] width 715 height 674
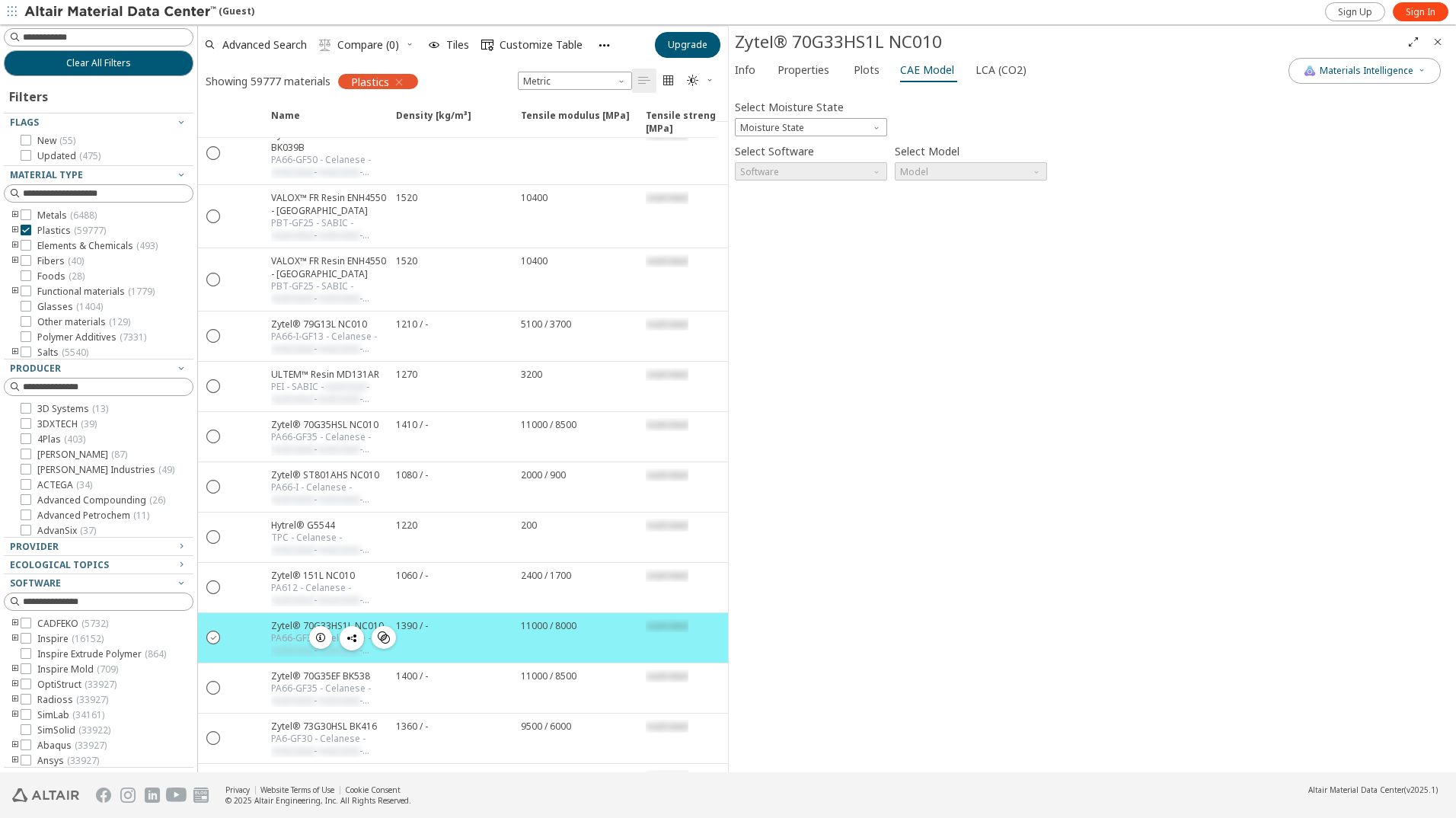
click at [215, 639] on icon "" at bounding box center [213, 636] width 14 height 14
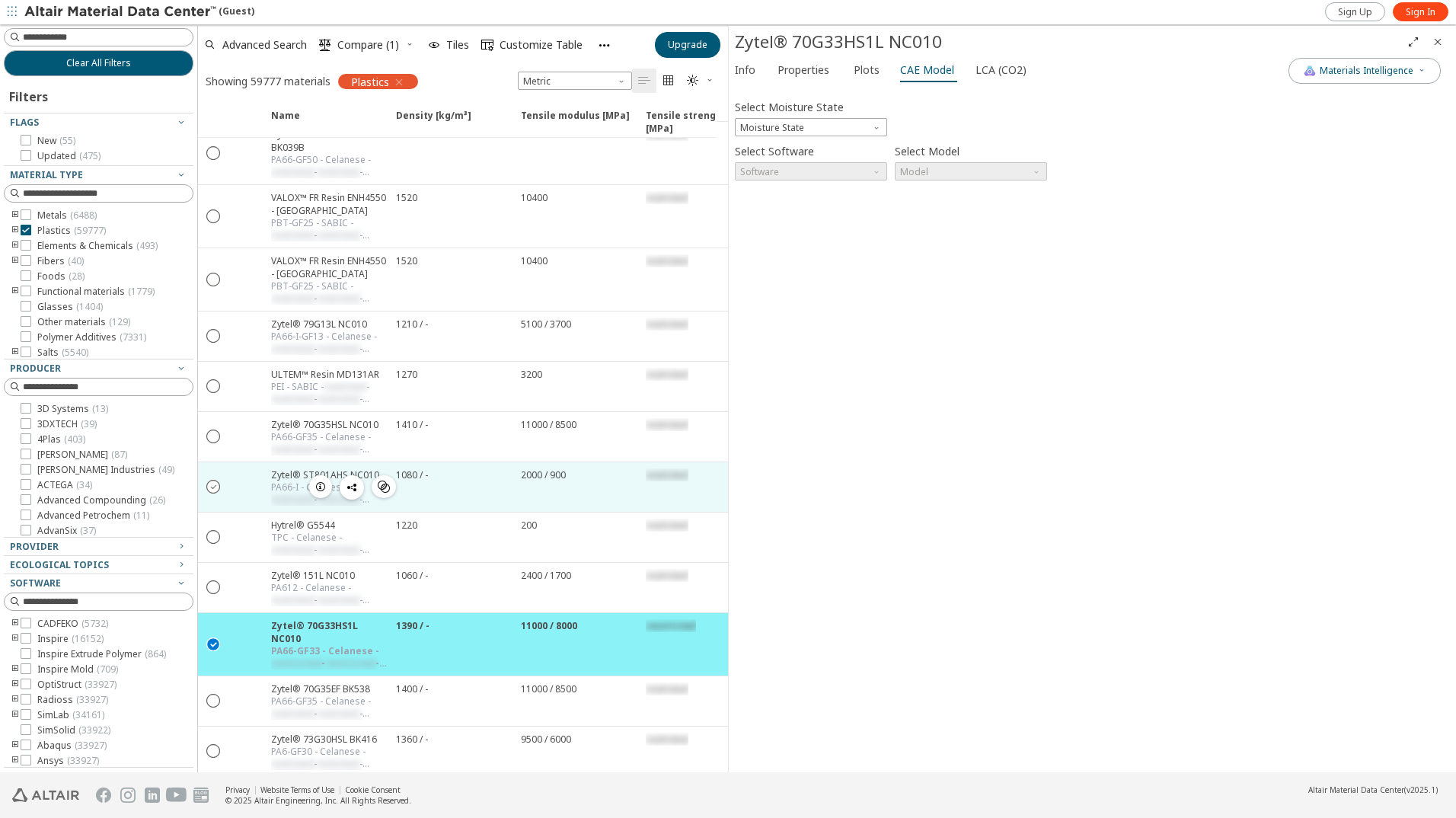
click at [213, 487] on icon "" at bounding box center [213, 485] width 14 height 14
click at [373, 47] on span "Compare (2)" at bounding box center [368, 44] width 62 height 11
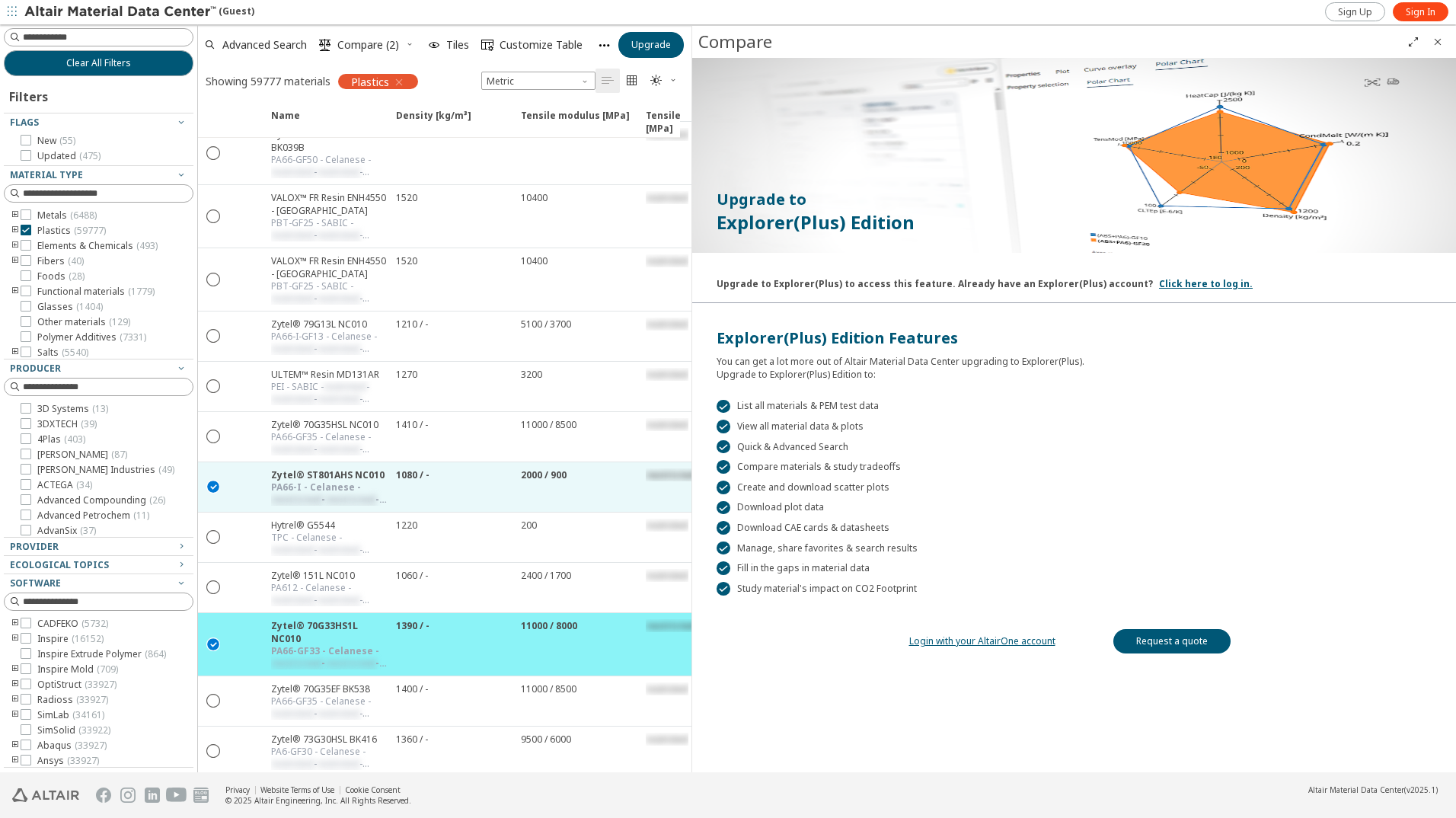
drag, startPoint x: 728, startPoint y: 452, endPoint x: 691, endPoint y: 567, distance: 120.8
click at [213, 640] on icon "" at bounding box center [213, 643] width 14 height 14
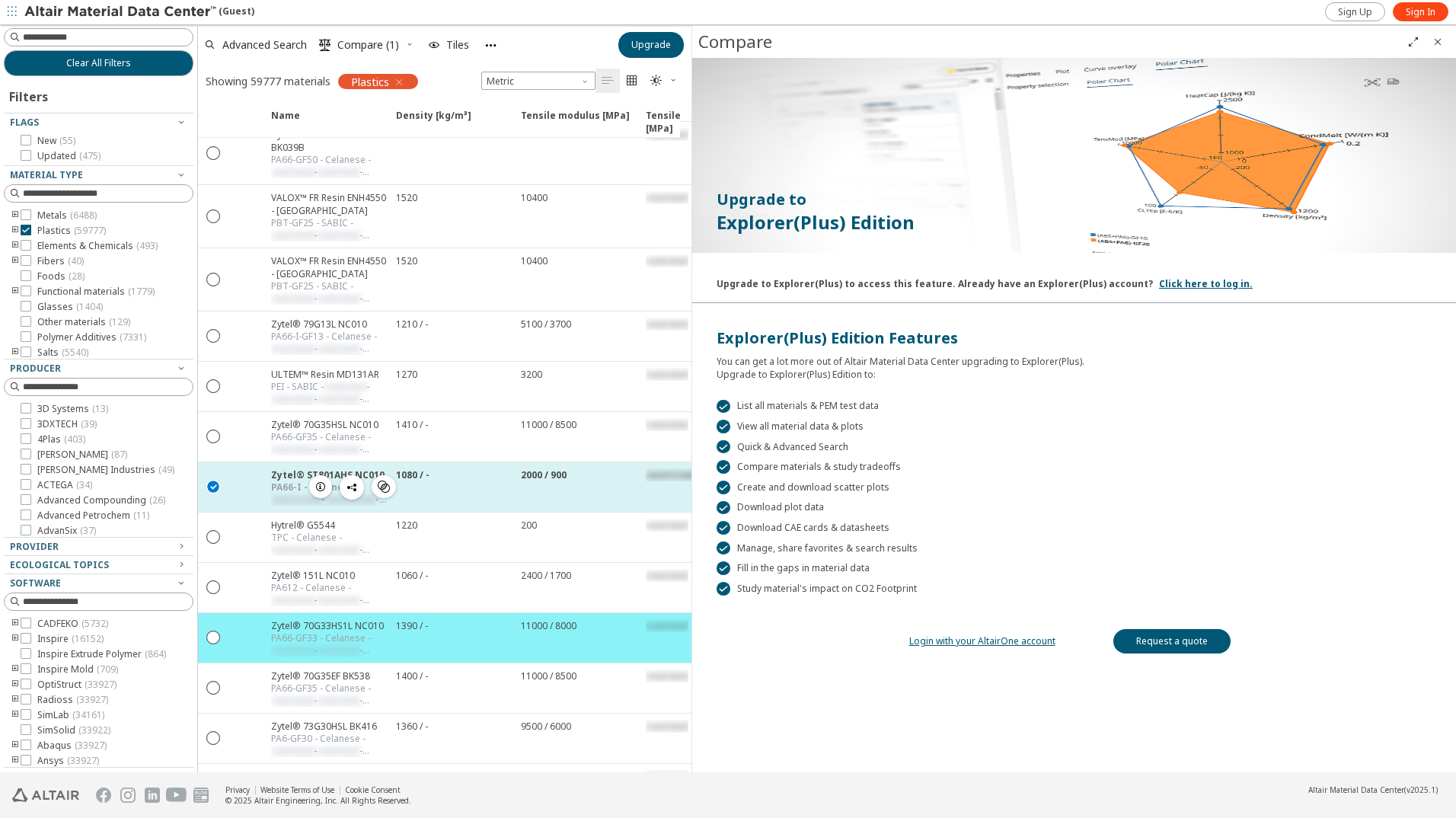
click at [208, 485] on icon "" at bounding box center [213, 485] width 14 height 14
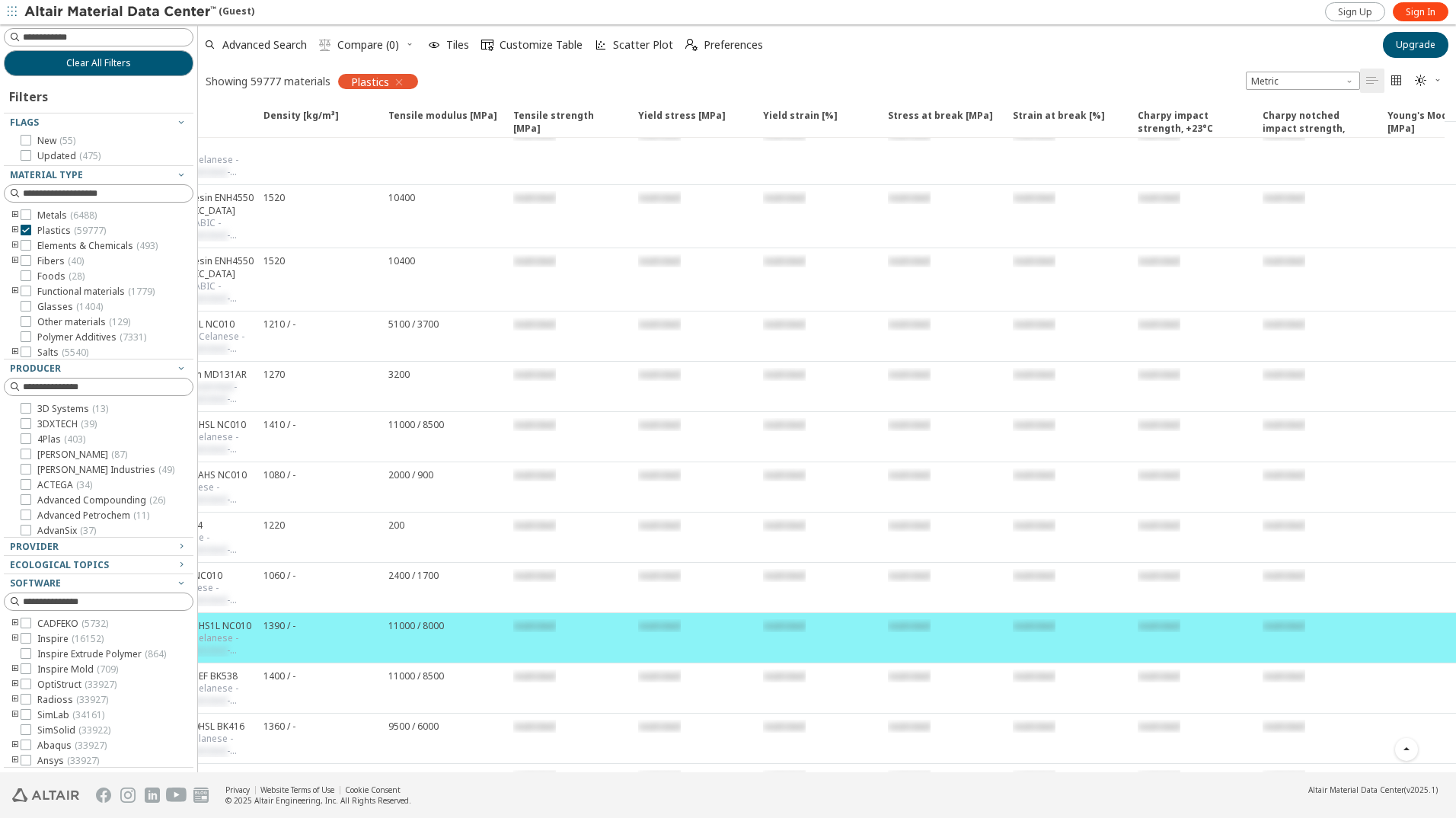
scroll to position [0, 195]
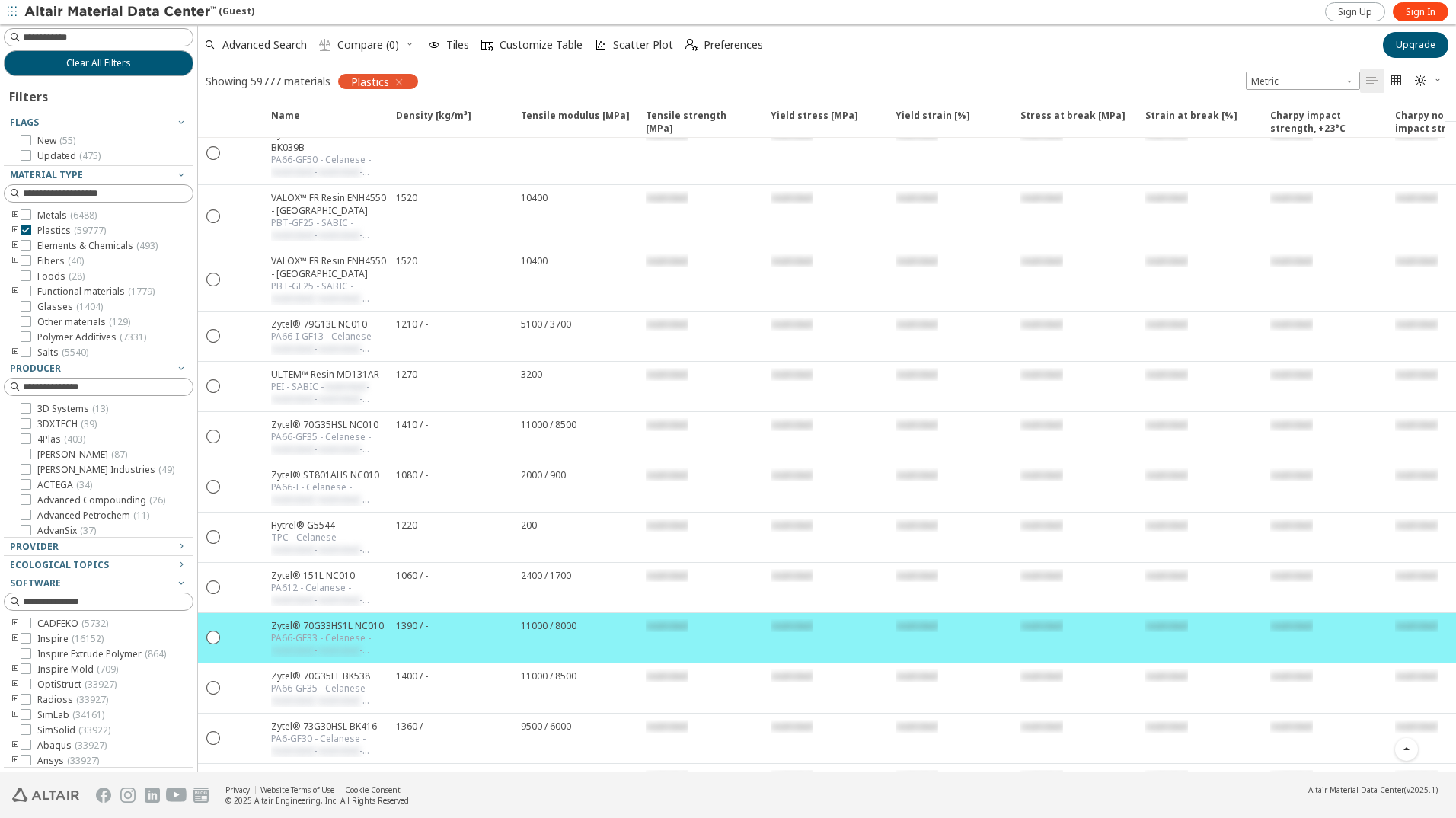
click at [400, 78] on icon "button" at bounding box center [399, 82] width 12 height 12
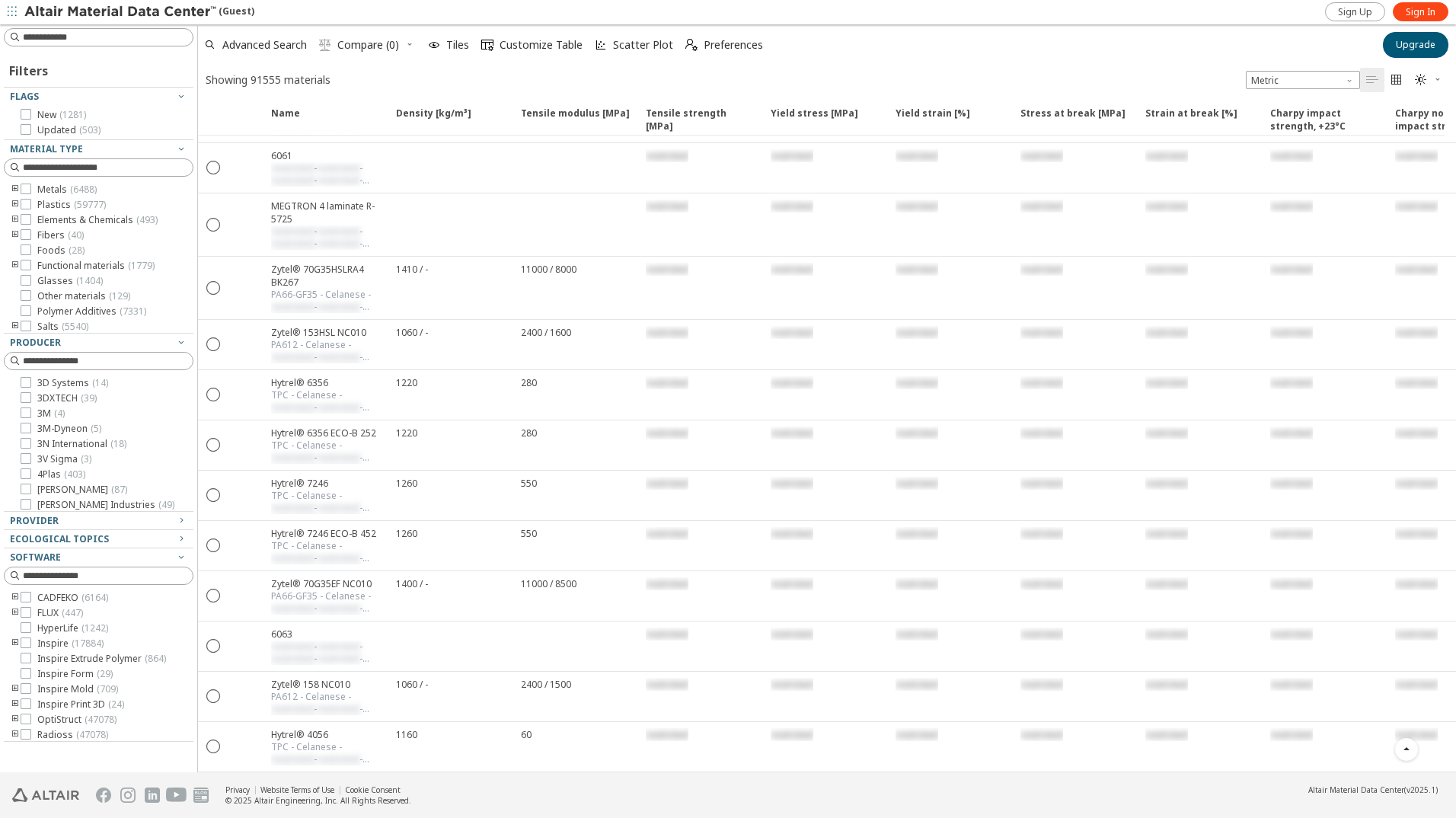
click at [491, 72] on div "Showing 91555 materials Metric   " at bounding box center [826, 80] width 1258 height 30
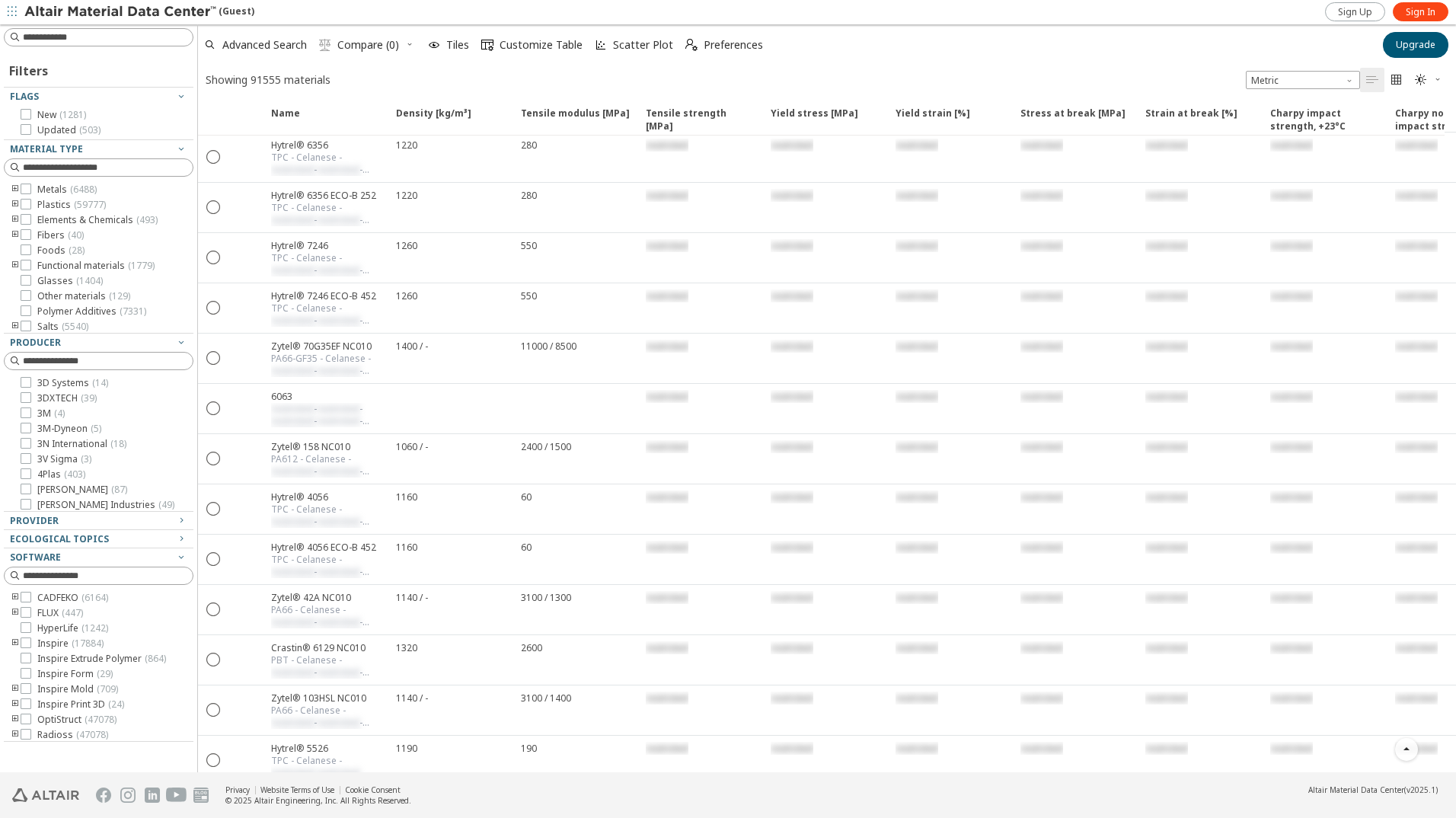
click at [768, 67] on div "Showing 91555 materials Metric   " at bounding box center [826, 80] width 1258 height 30
click at [693, 69] on div "Showing 91555 materials Metric   " at bounding box center [826, 80] width 1258 height 30
